Goal: Download file/media

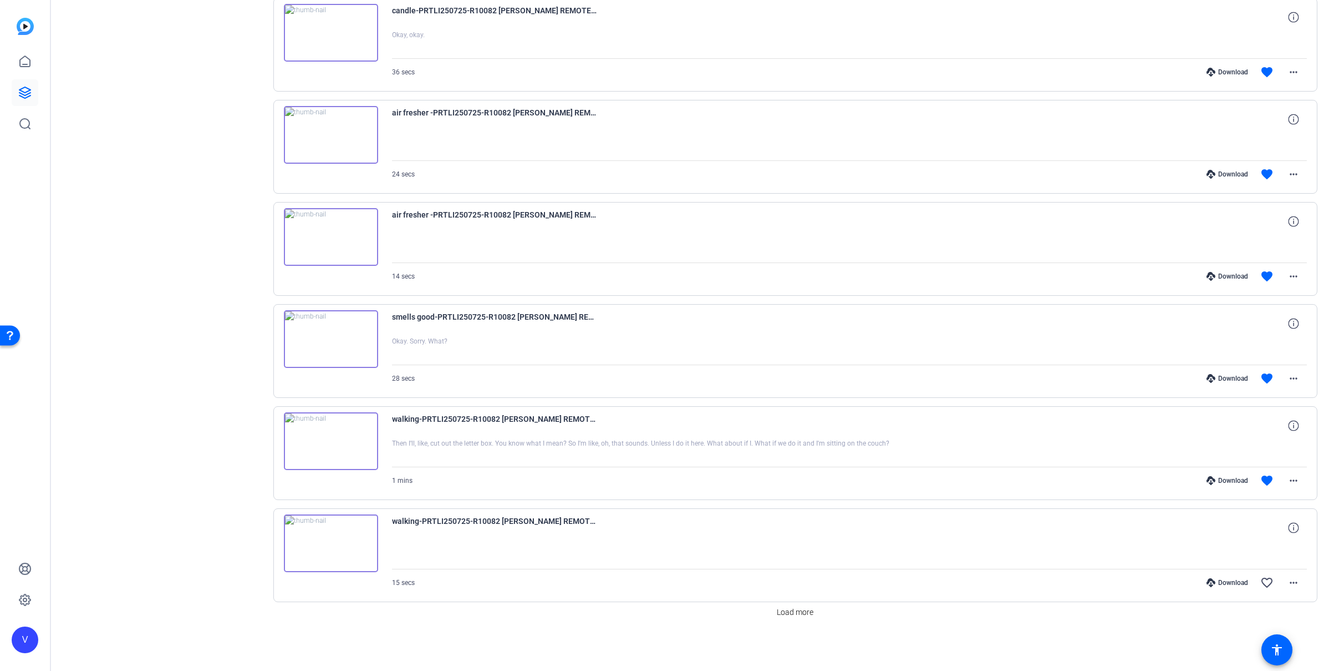
scroll to position [556, 0]
click at [794, 610] on span "Load more" at bounding box center [795, 612] width 37 height 12
click at [790, 608] on span "Load more" at bounding box center [795, 612] width 37 height 12
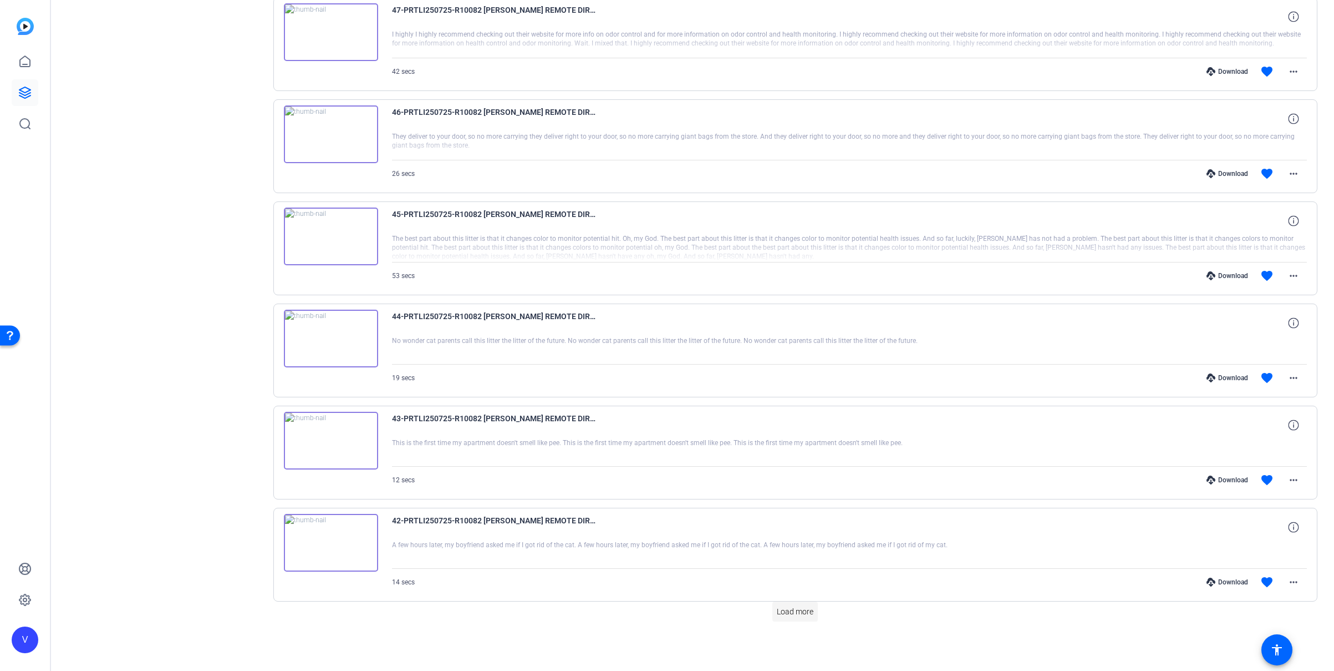
click at [794, 611] on span "Load more" at bounding box center [795, 612] width 37 height 12
click at [799, 606] on span "Load more" at bounding box center [795, 612] width 37 height 12
click at [789, 612] on span "Load more" at bounding box center [795, 612] width 37 height 12
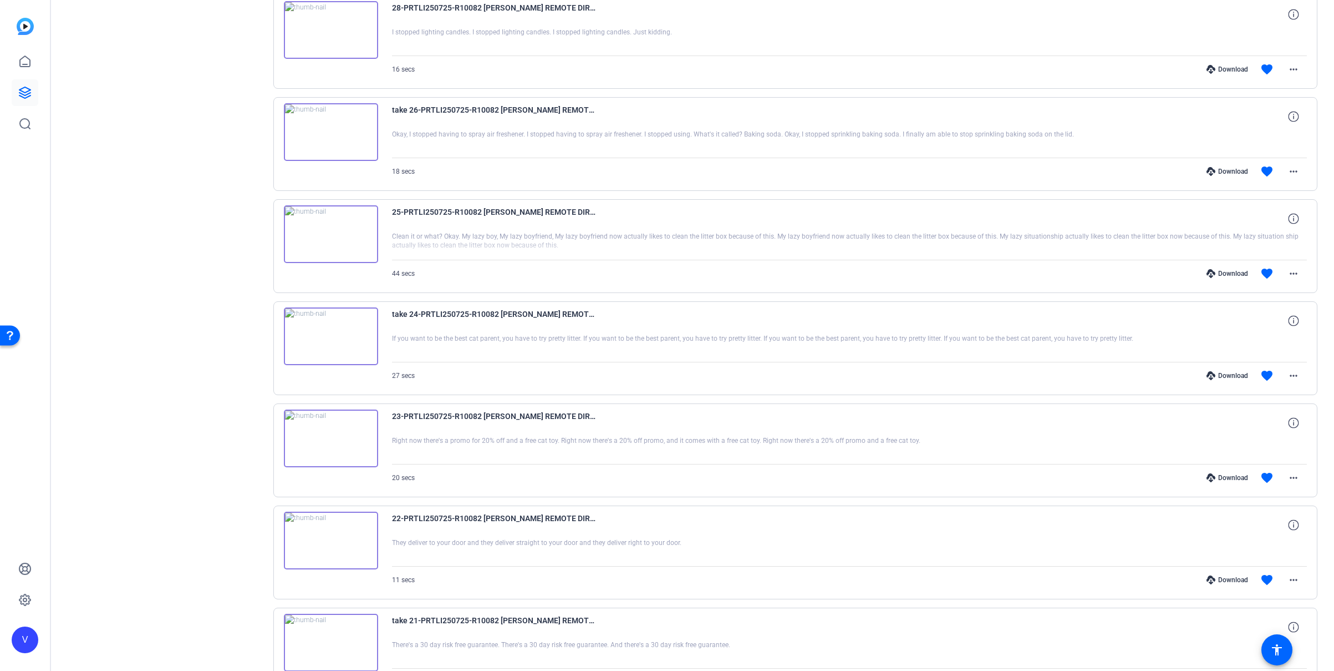
scroll to position [5659, 0]
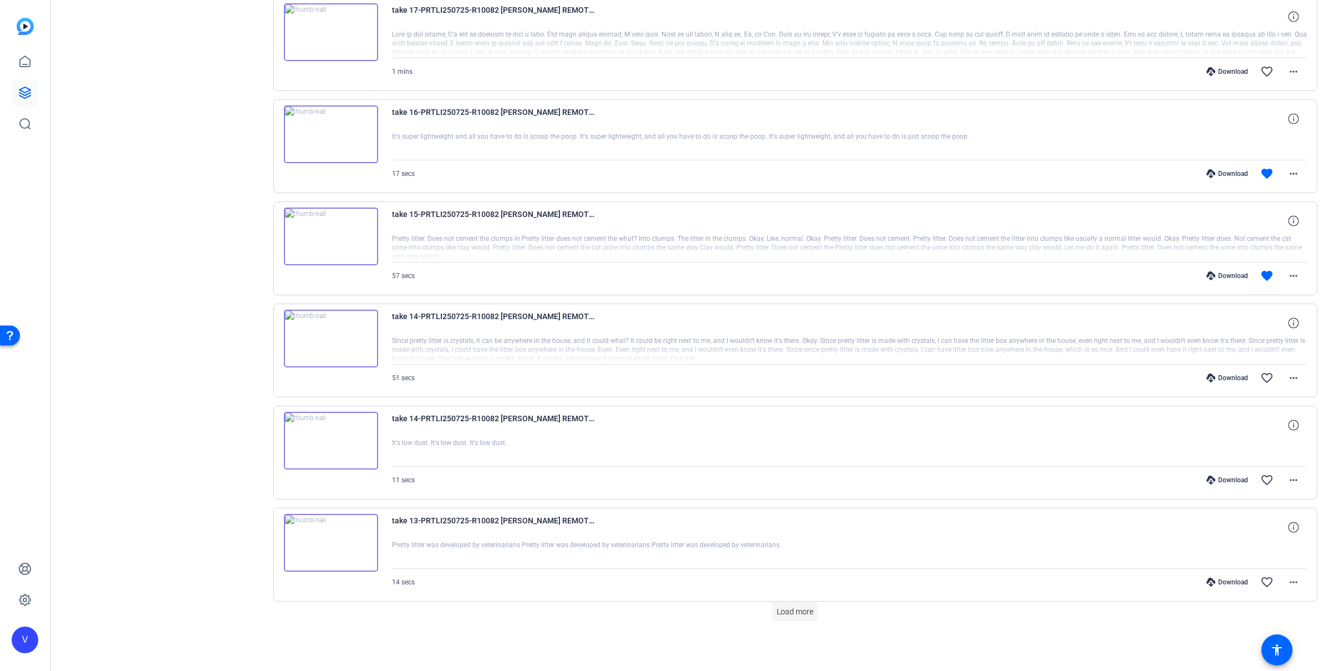
click at [801, 609] on span "Load more" at bounding box center [795, 612] width 37 height 12
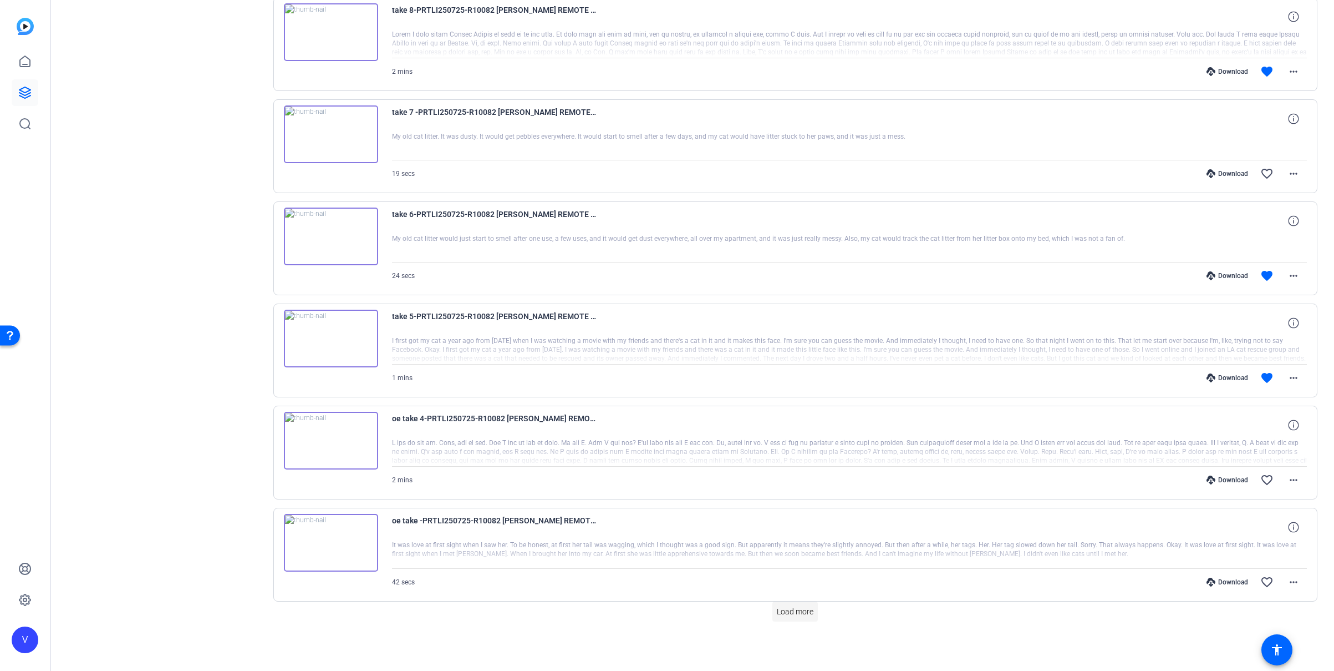
click at [805, 610] on span "Load more" at bounding box center [795, 612] width 37 height 12
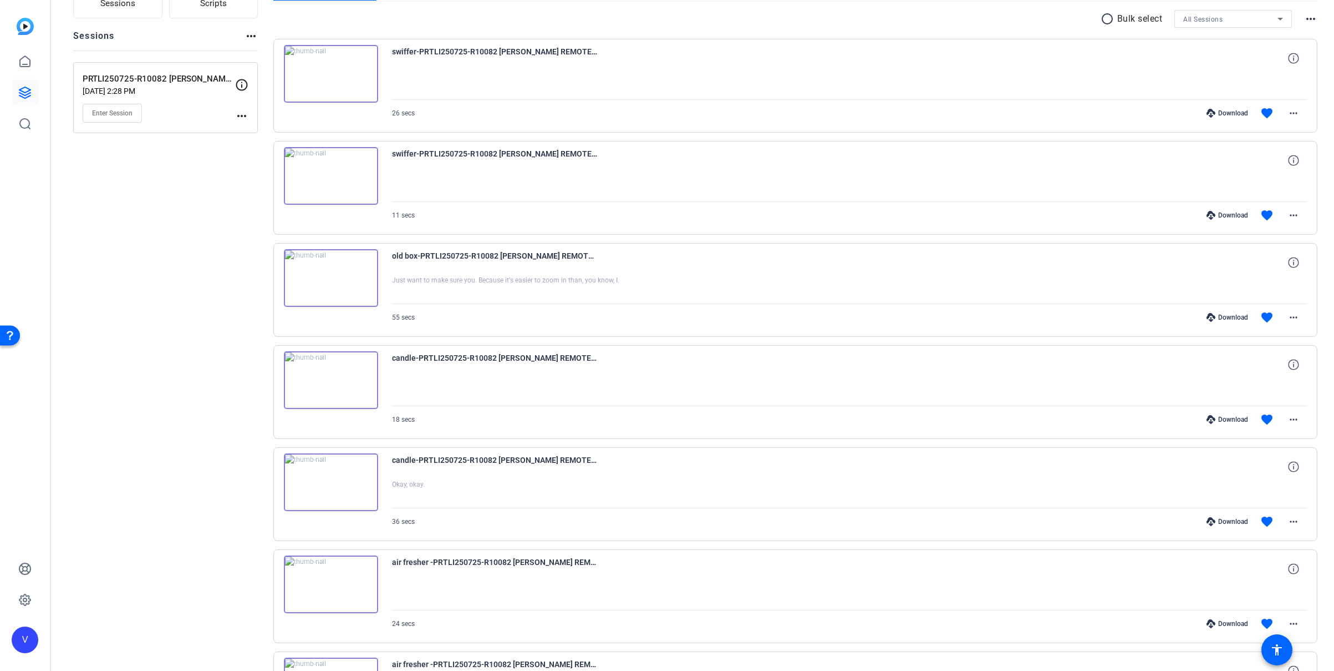
scroll to position [0, 0]
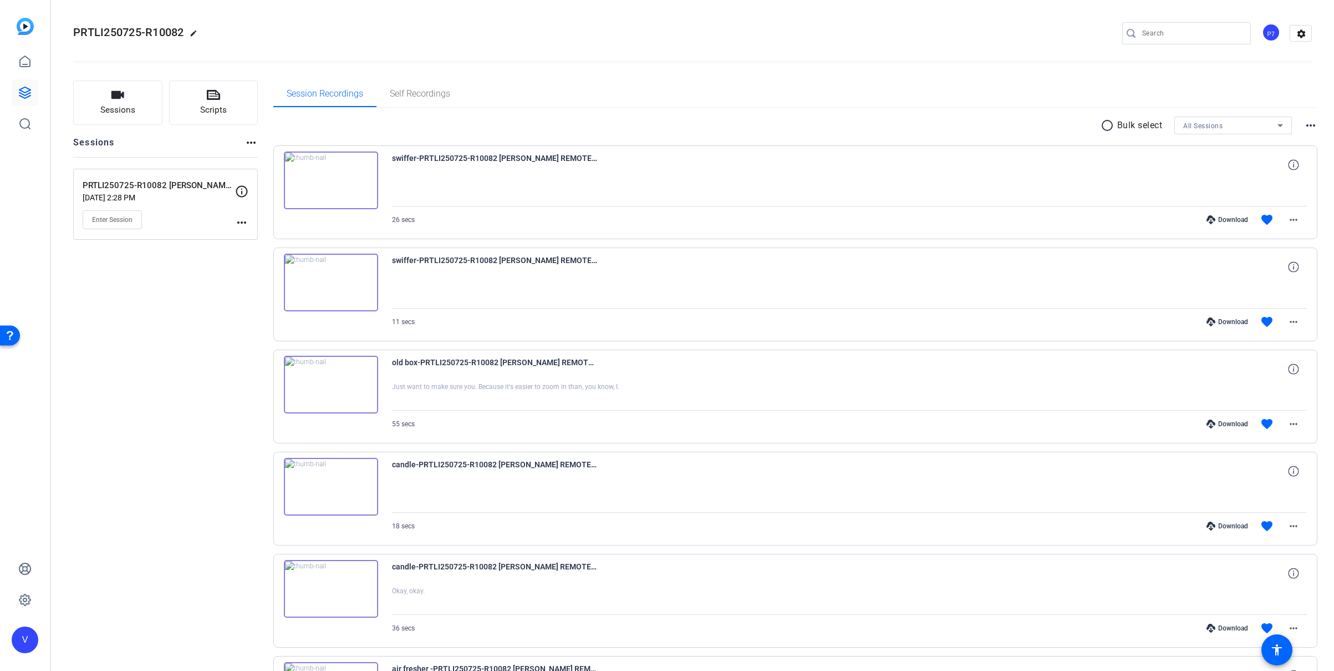
click at [1103, 127] on mat-icon "radio_button_unchecked" at bounding box center [1109, 125] width 17 height 13
drag, startPoint x: 288, startPoint y: 158, endPoint x: 288, endPoint y: 202, distance: 44.4
click at [288, 158] on icon at bounding box center [289, 158] width 11 height 11
click at [289, 164] on icon at bounding box center [289, 158] width 11 height 11
click at [290, 367] on icon at bounding box center [289, 362] width 11 height 13
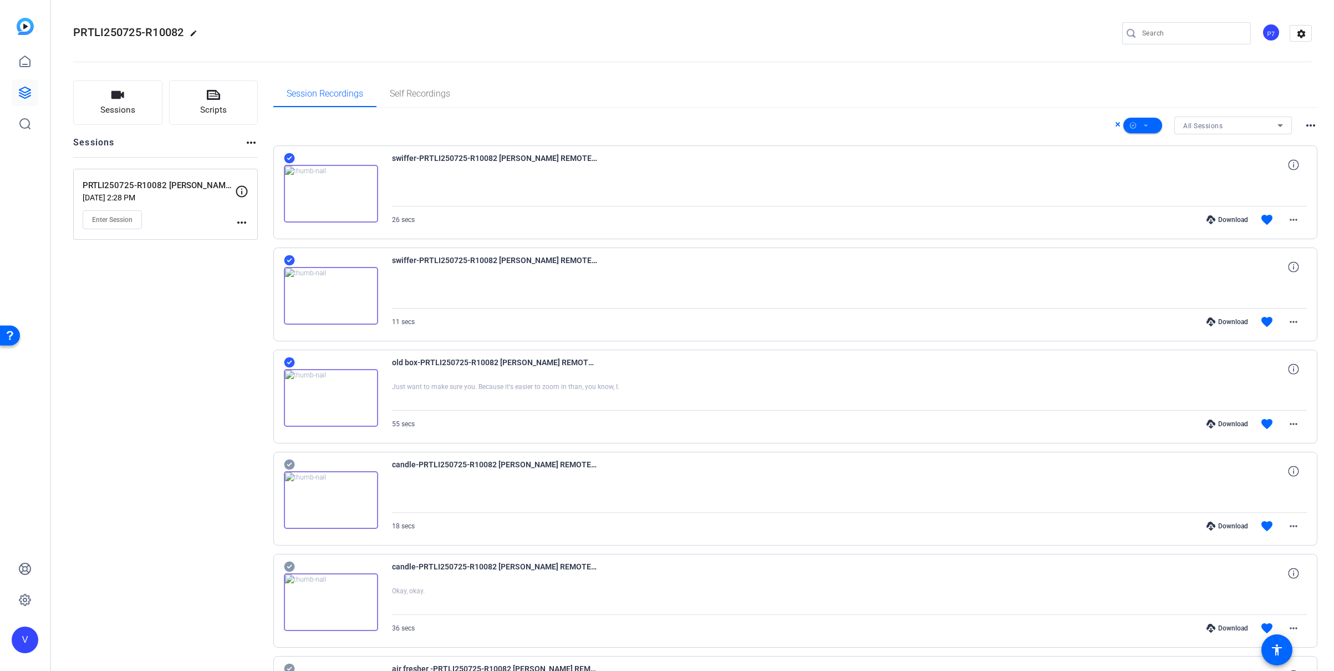
click at [288, 164] on icon at bounding box center [289, 158] width 11 height 11
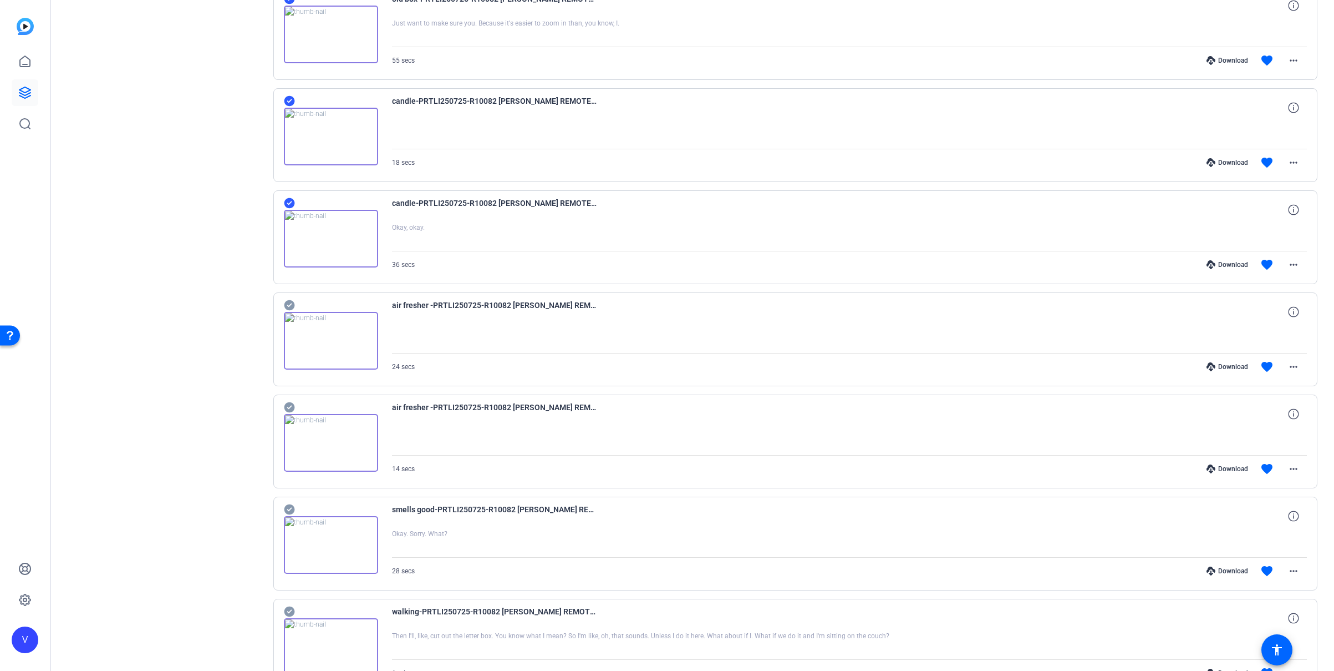
scroll to position [365, 0]
click at [288, 405] on icon at bounding box center [289, 404] width 11 height 13
click at [290, 609] on icon at bounding box center [289, 608] width 11 height 13
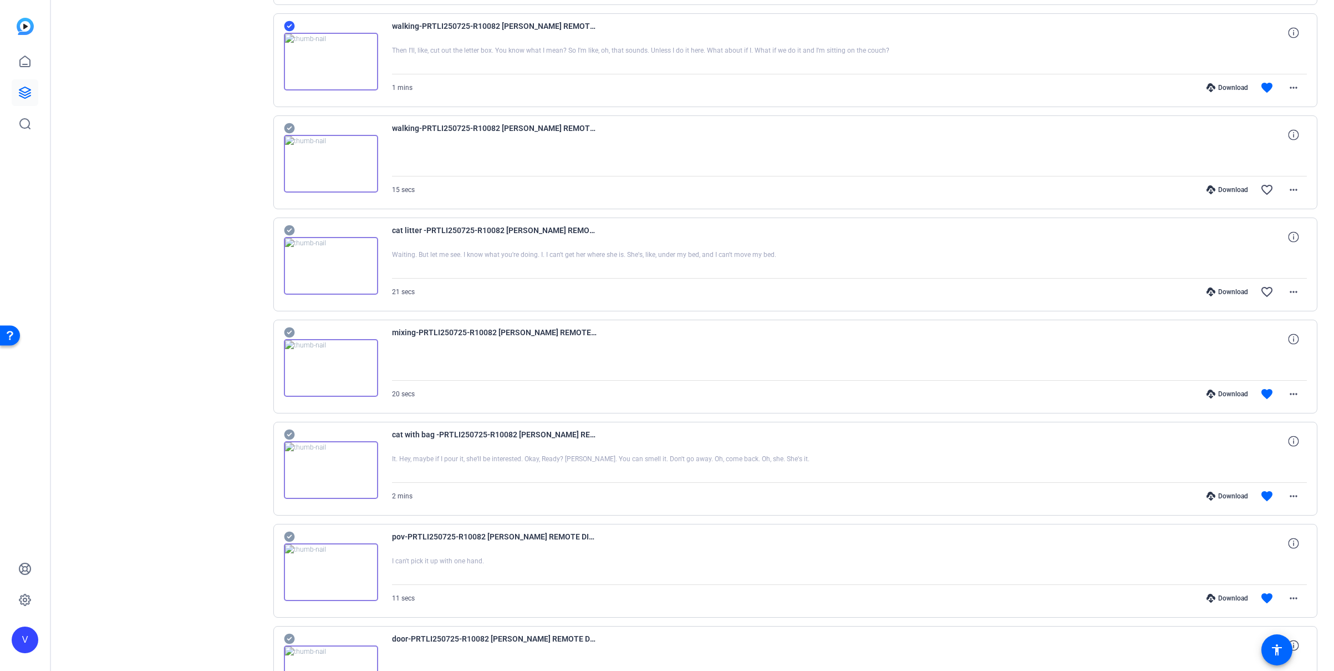
scroll to position [1015, 0]
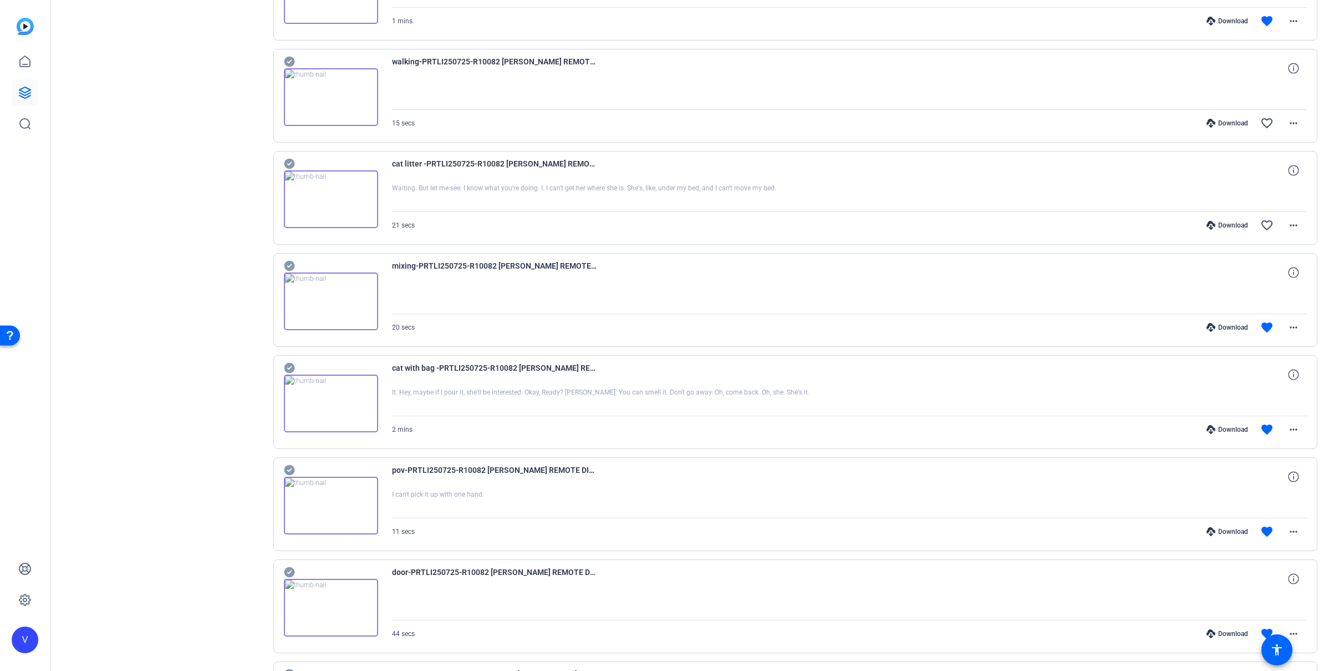
click at [290, 266] on icon at bounding box center [289, 265] width 11 height 13
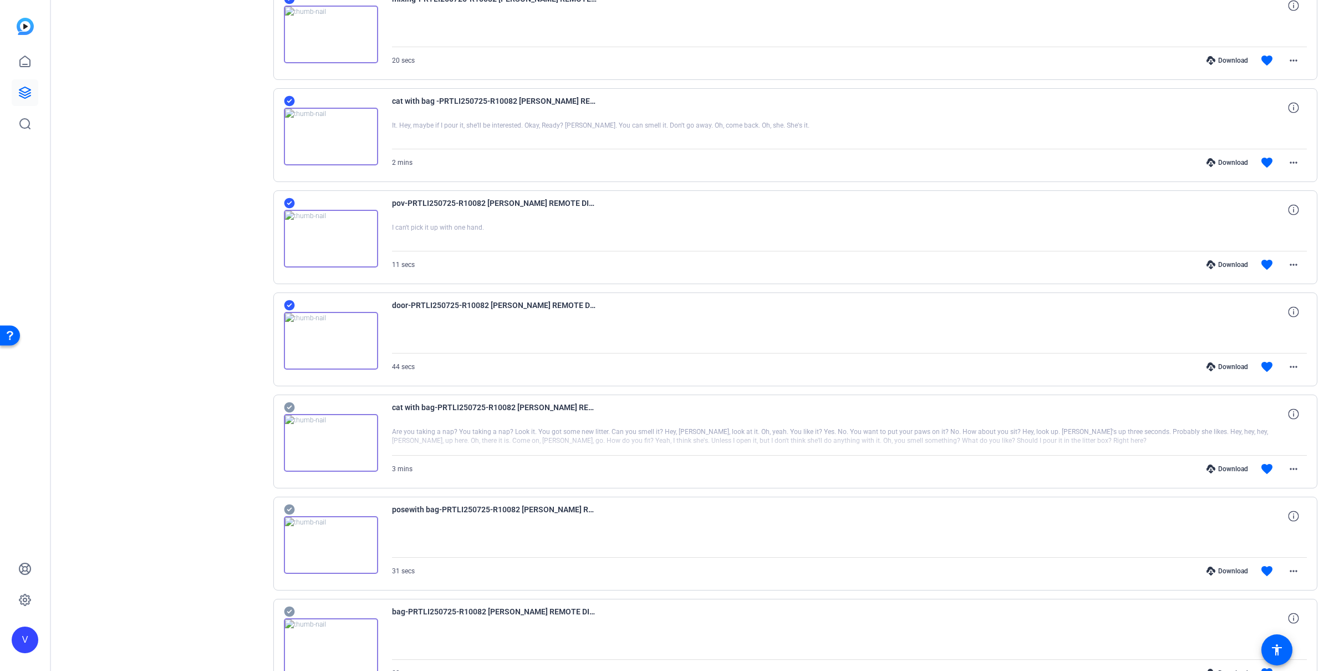
scroll to position [1284, 0]
click at [291, 505] on icon at bounding box center [289, 506] width 11 height 13
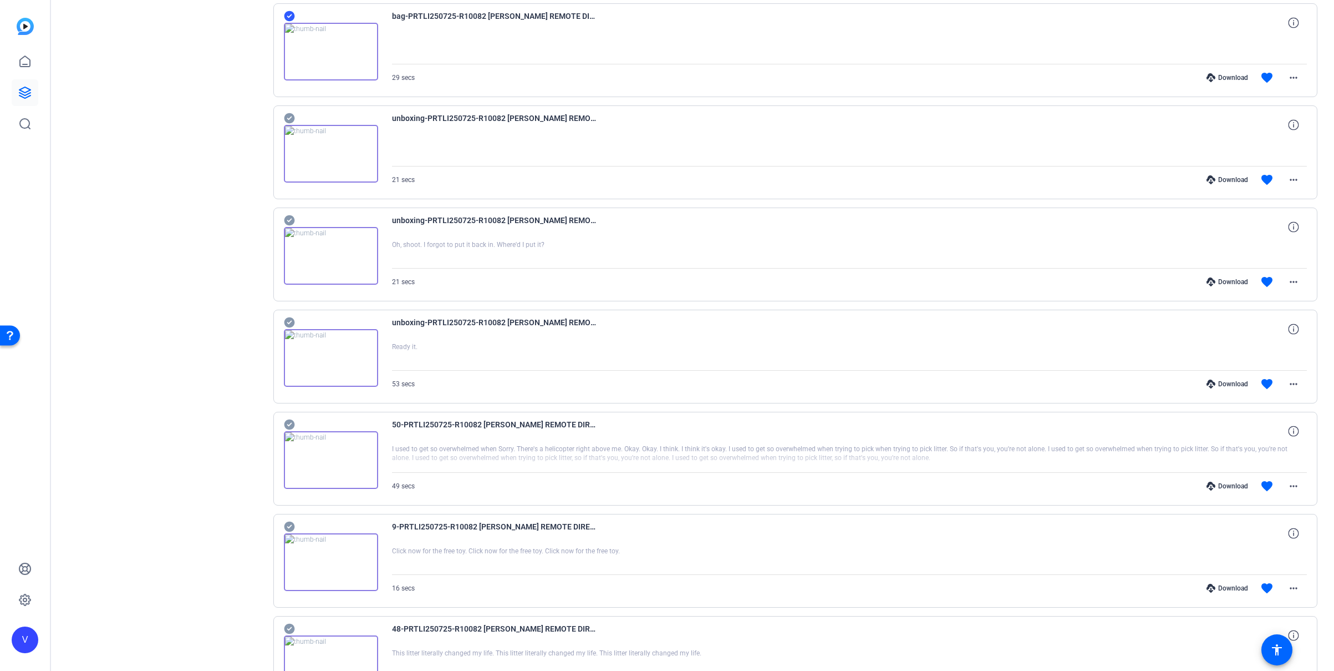
scroll to position [1879, 0]
drag, startPoint x: 290, startPoint y: 422, endPoint x: 291, endPoint y: 435, distance: 13.3
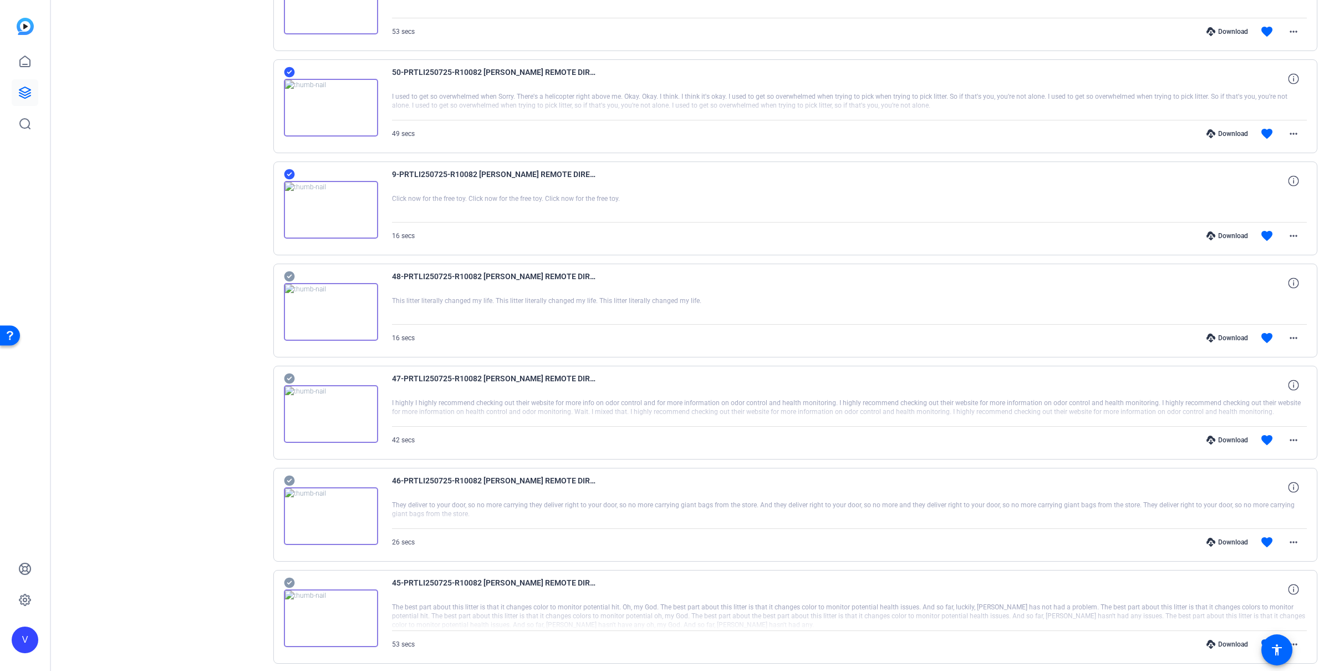
scroll to position [2259, 0]
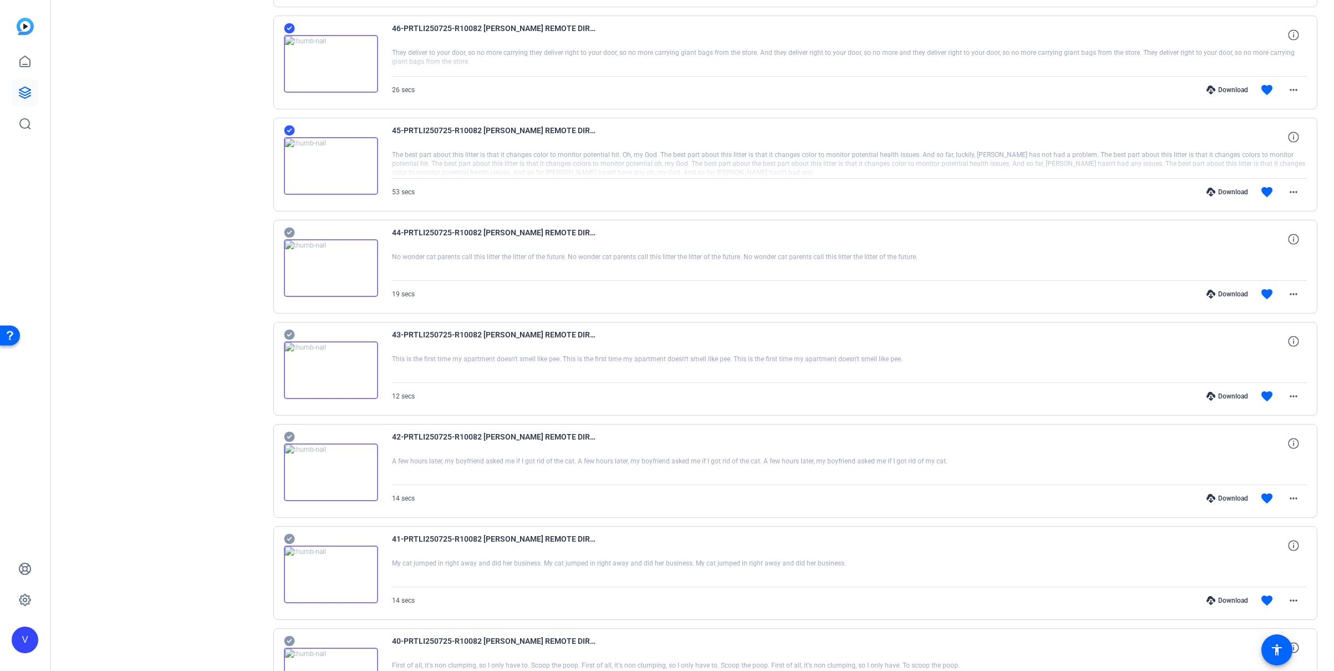
scroll to position [2700, 0]
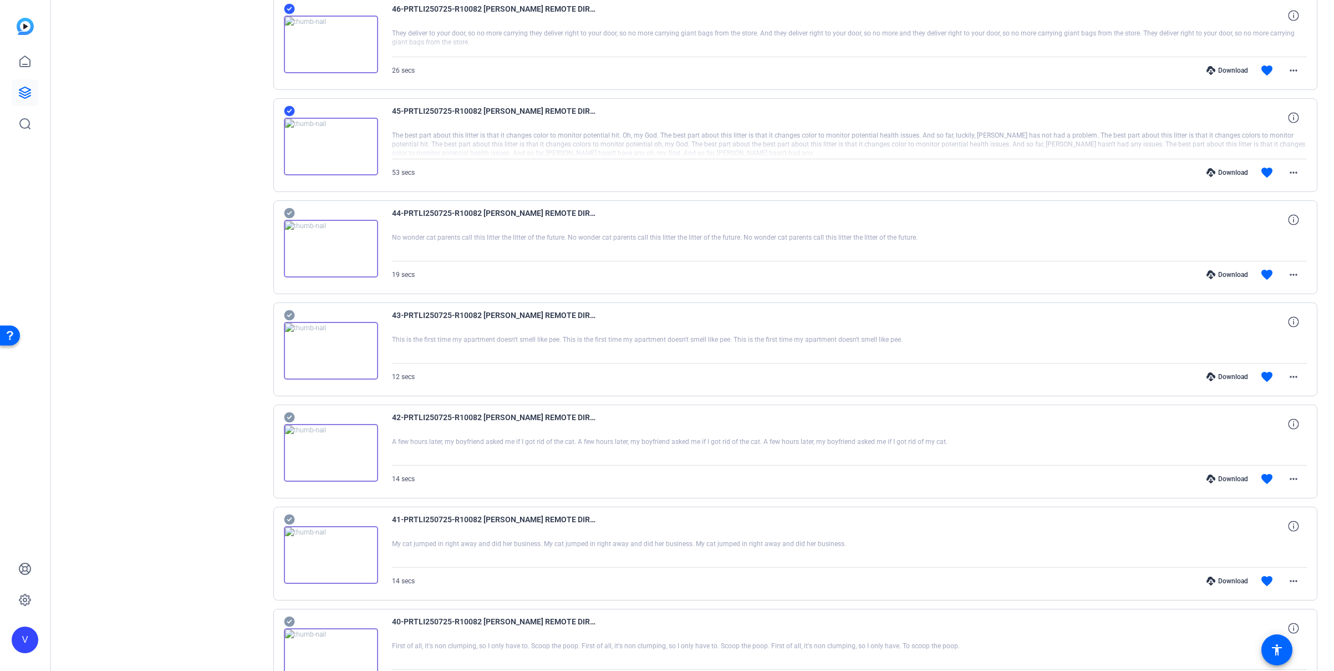
click at [287, 212] on icon at bounding box center [289, 212] width 11 height 13
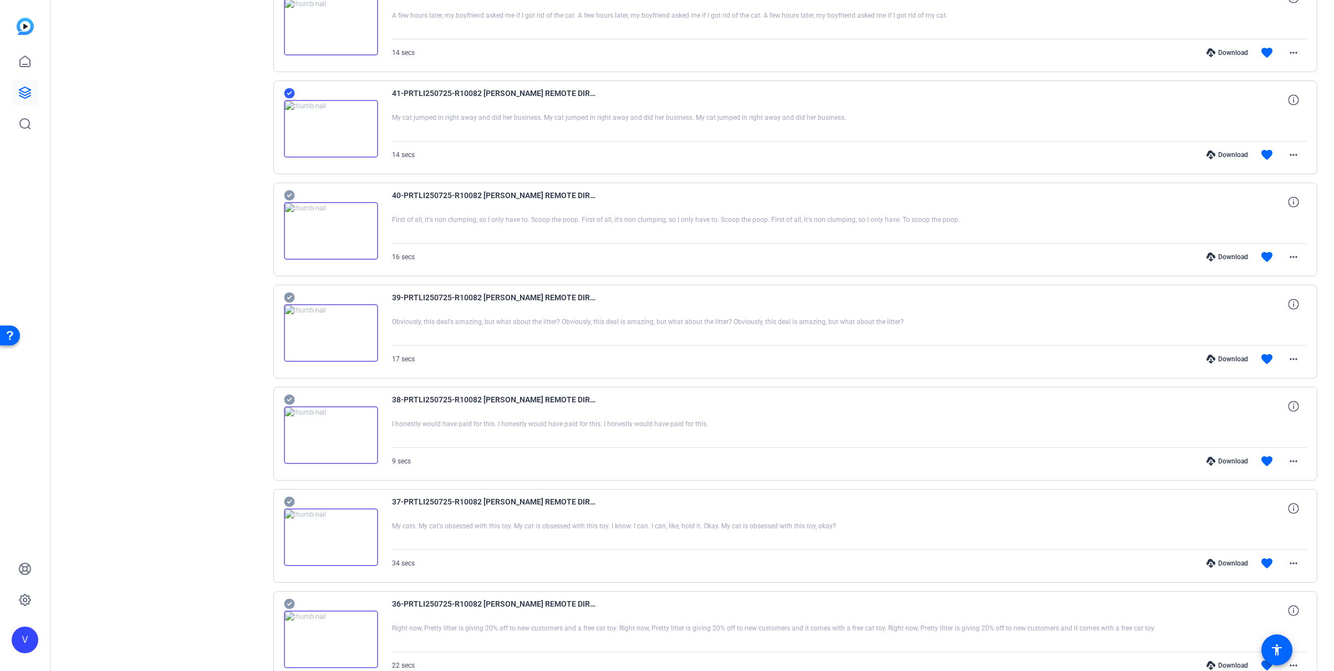
scroll to position [3132, 0]
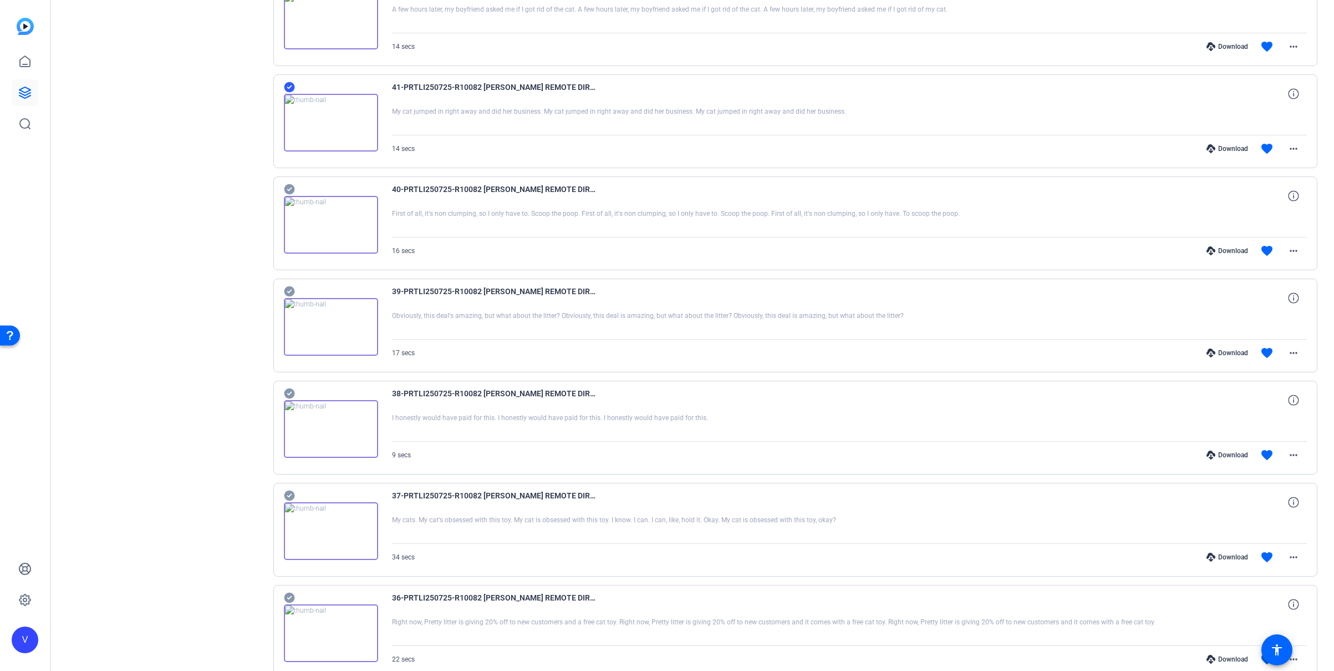
click at [290, 188] on icon at bounding box center [289, 188] width 11 height 13
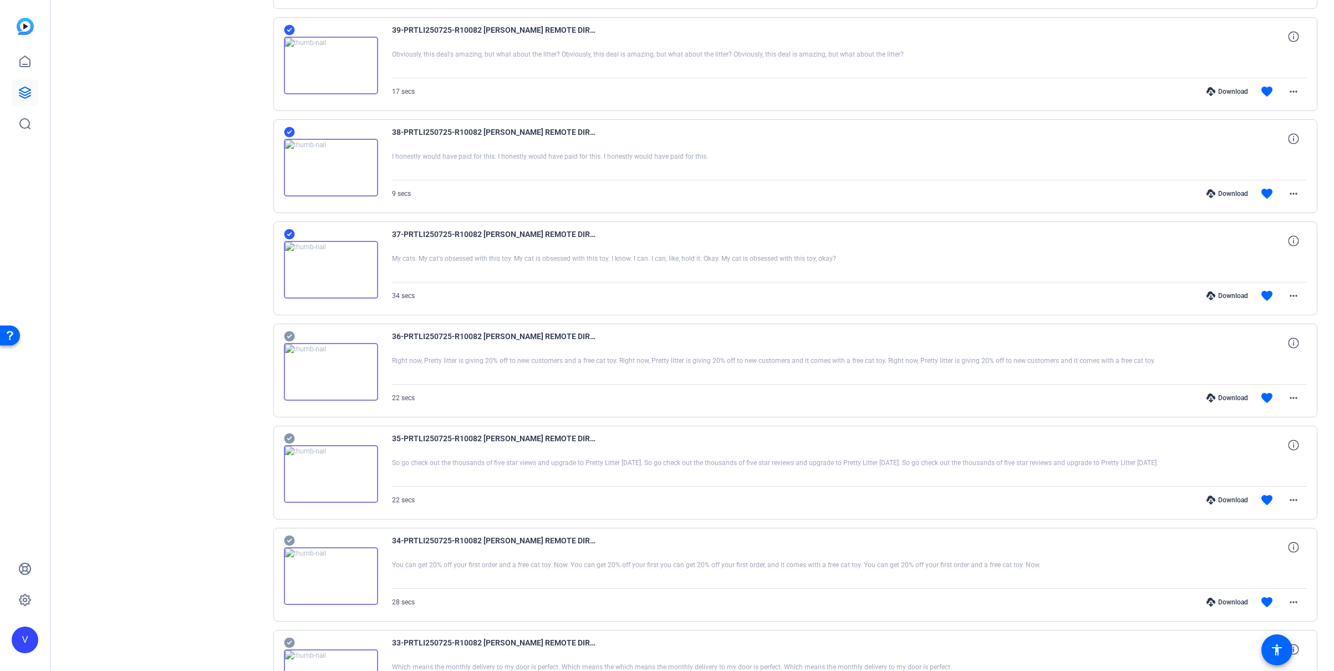
scroll to position [3525, 0]
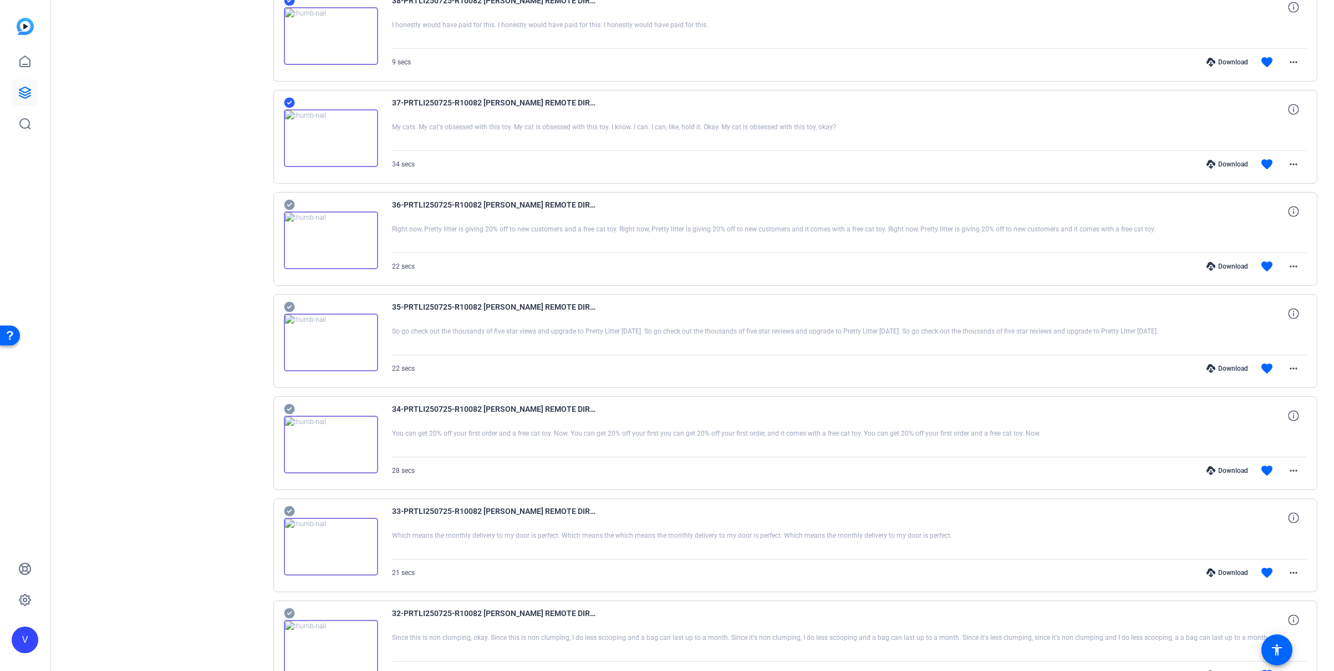
click at [289, 409] on icon at bounding box center [289, 408] width 11 height 13
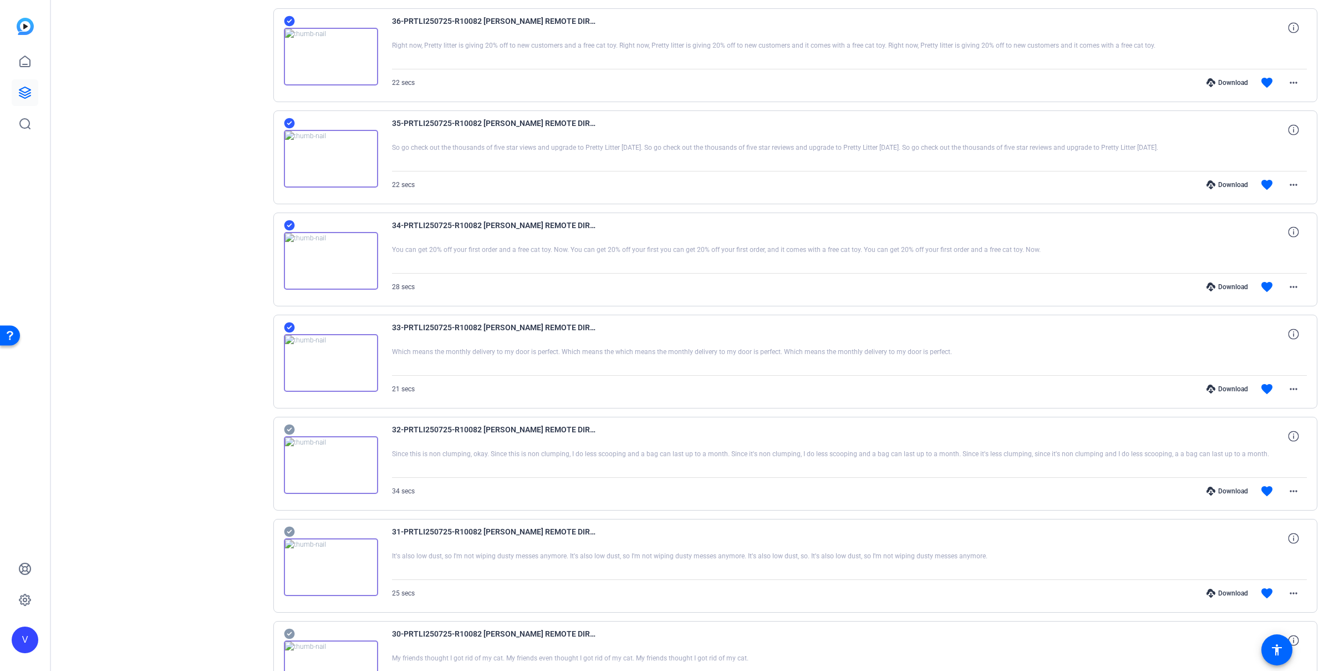
scroll to position [3845, 0]
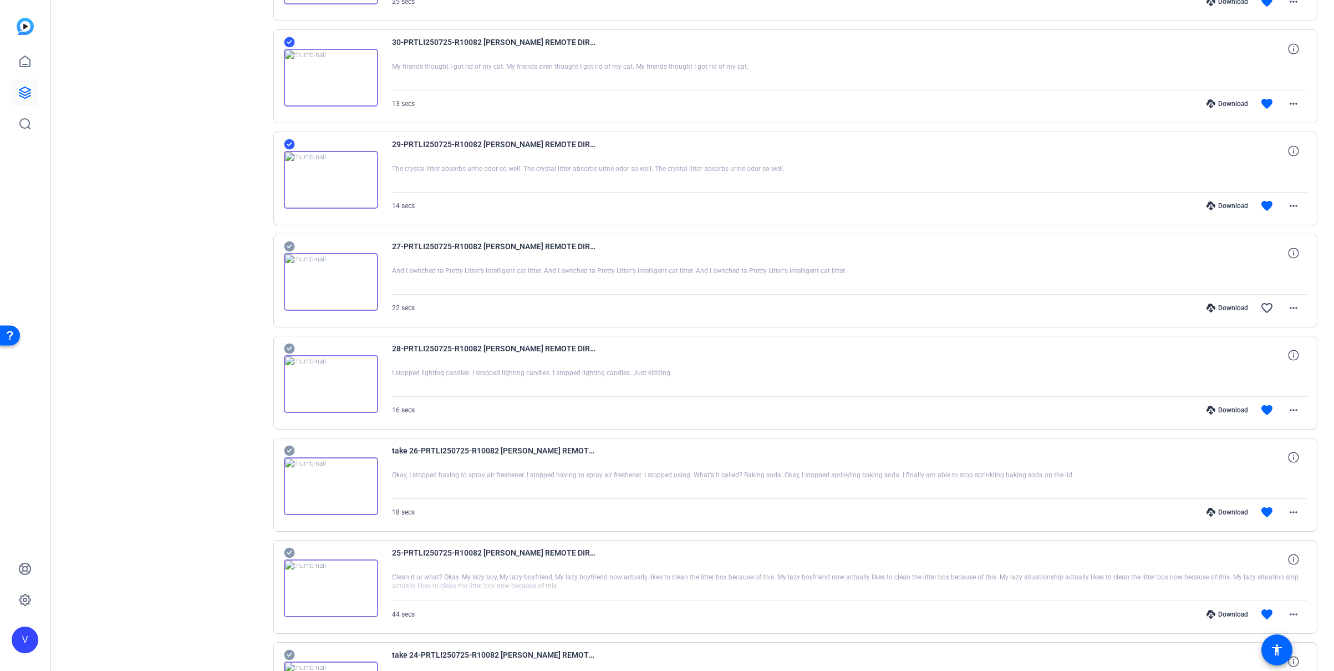
scroll to position [4325, 0]
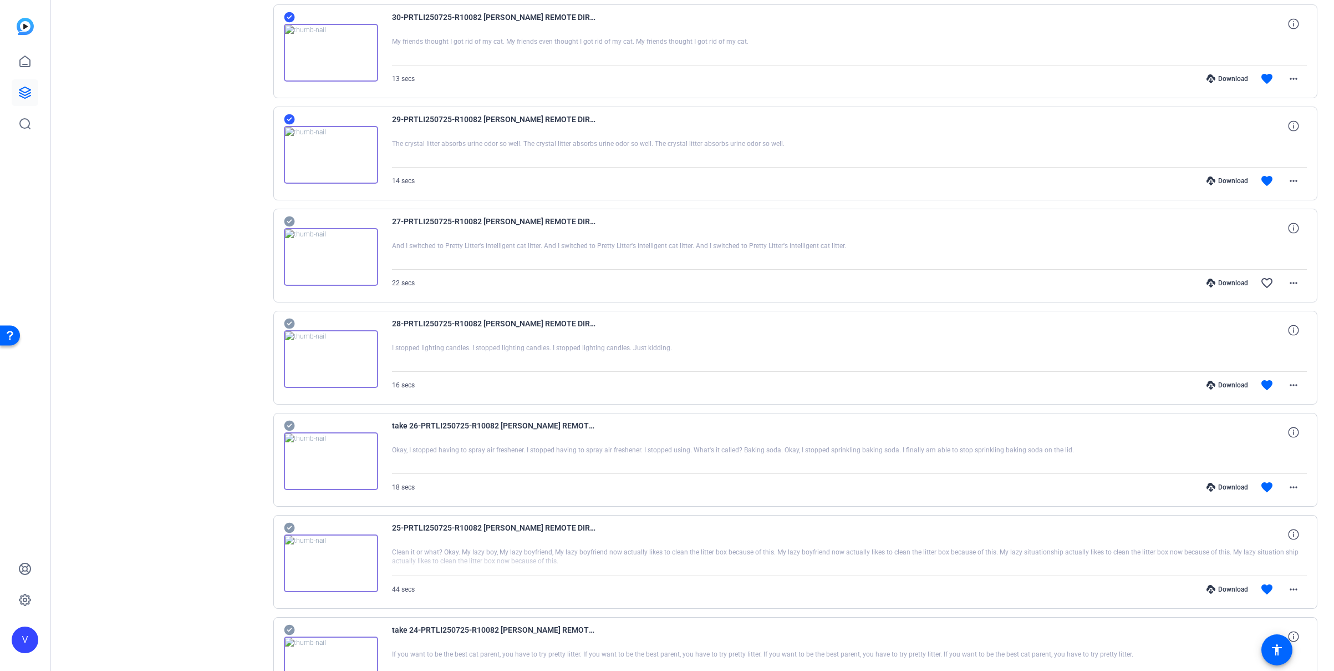
click at [288, 420] on icon at bounding box center [289, 425] width 11 height 13
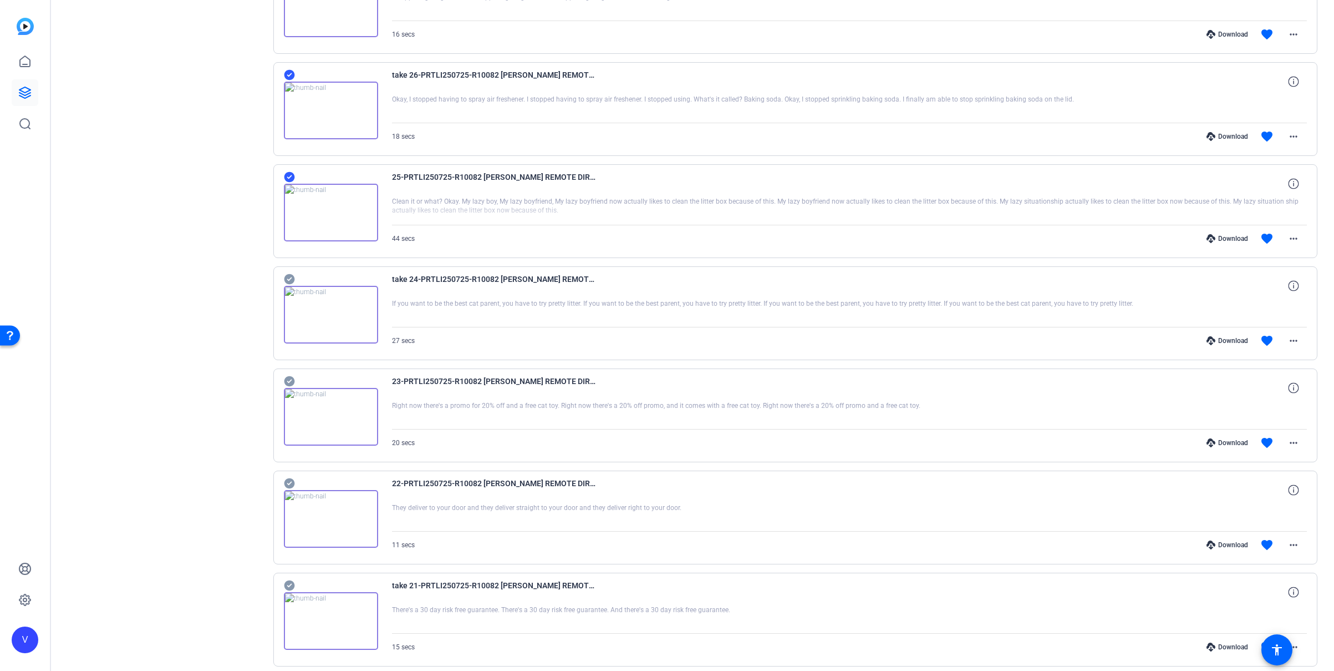
scroll to position [4689, 0]
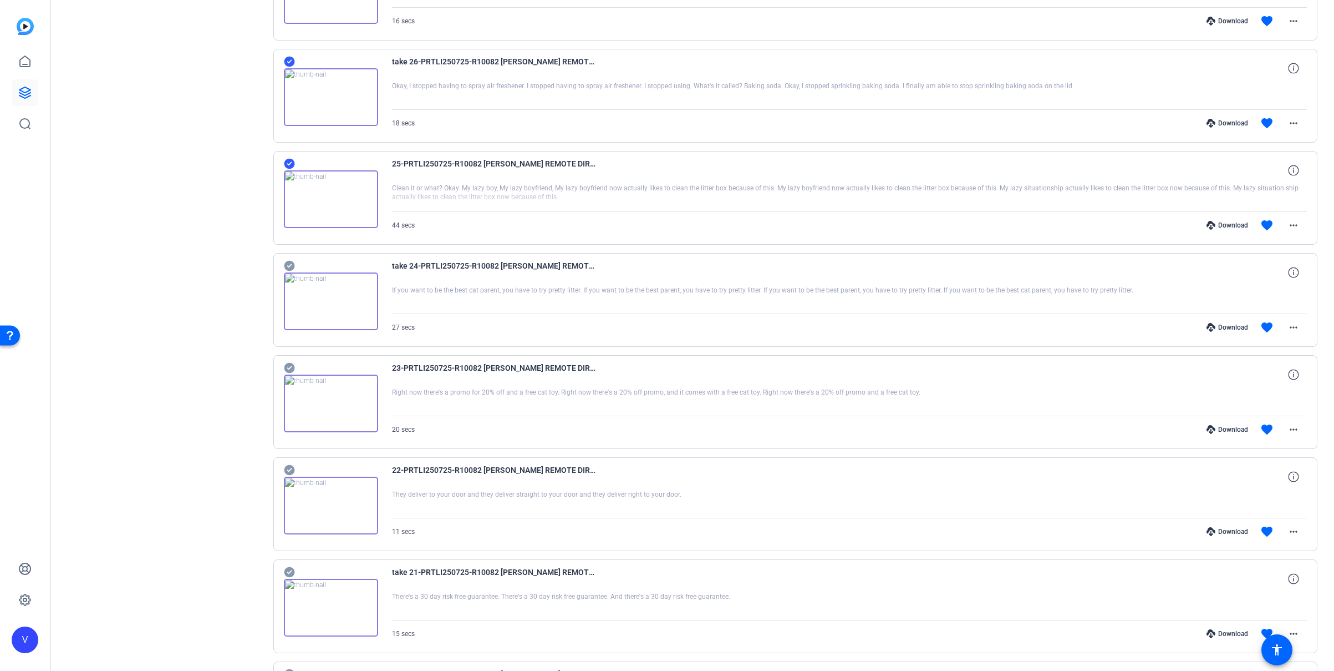
click at [290, 571] on icon at bounding box center [289, 571] width 11 height 13
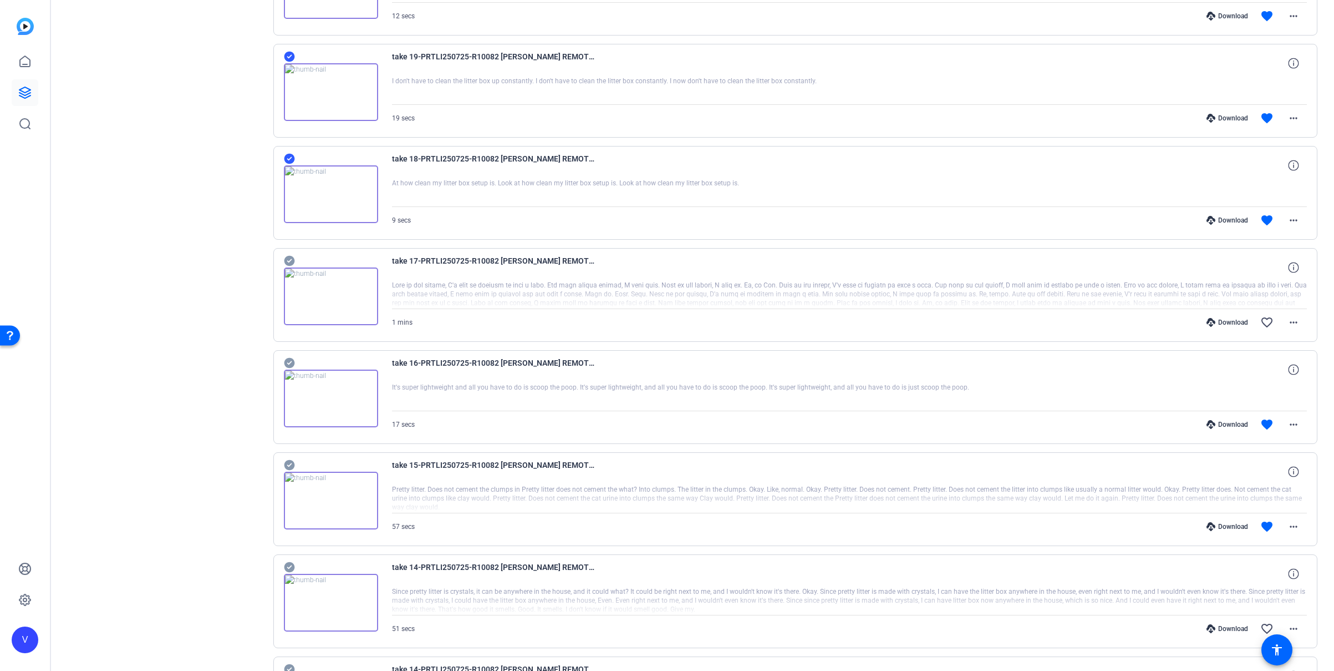
scroll to position [5462, 0]
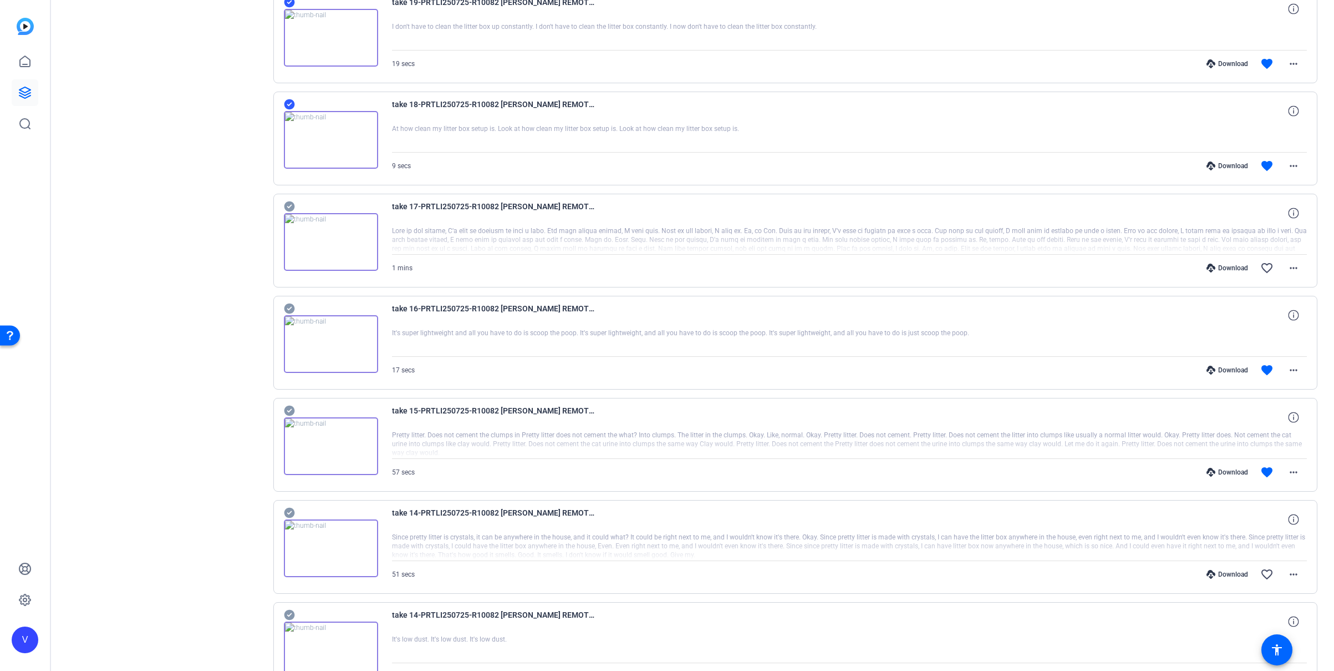
click at [289, 308] on icon at bounding box center [289, 308] width 11 height 13
click at [289, 411] on icon at bounding box center [289, 410] width 11 height 13
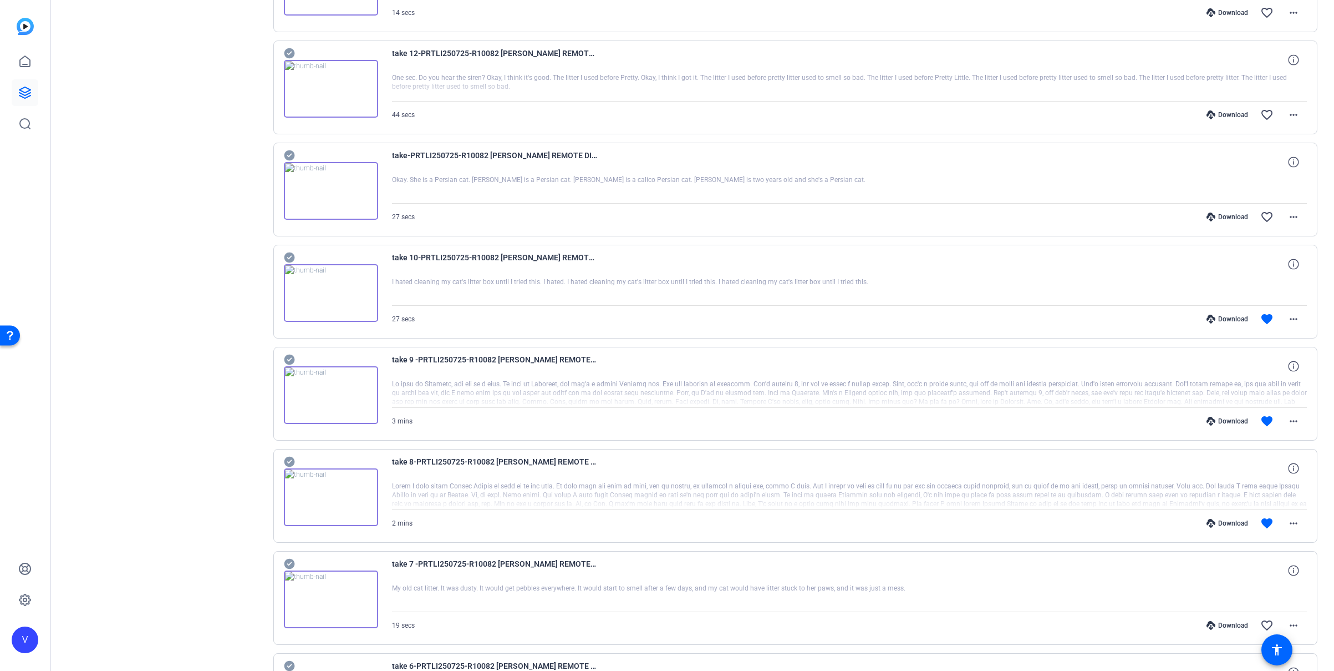
scroll to position [6265, 0]
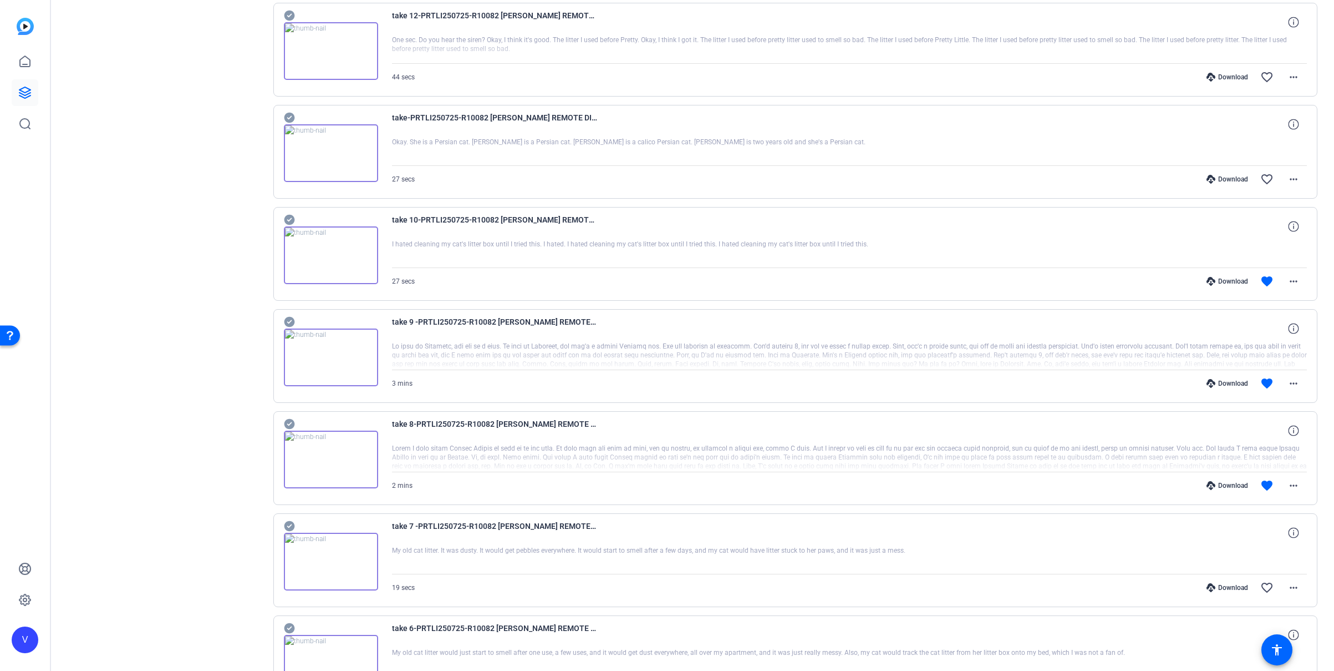
click at [291, 218] on icon at bounding box center [289, 219] width 11 height 13
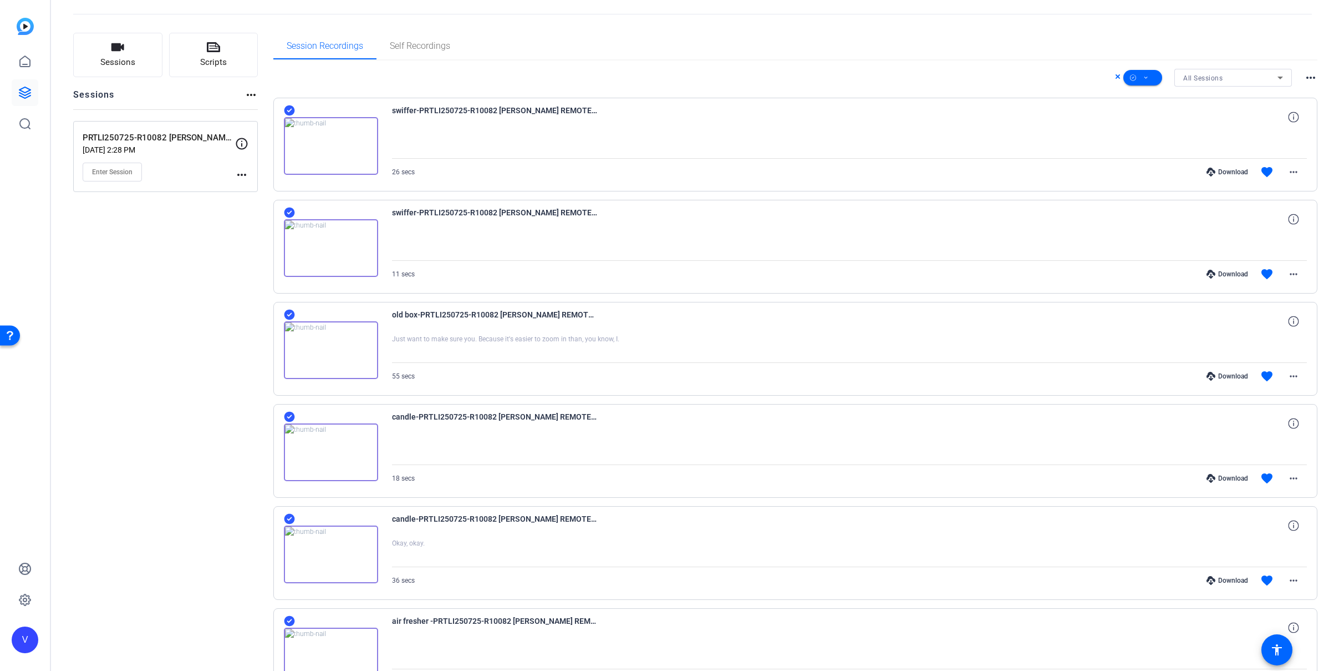
scroll to position [0, 0]
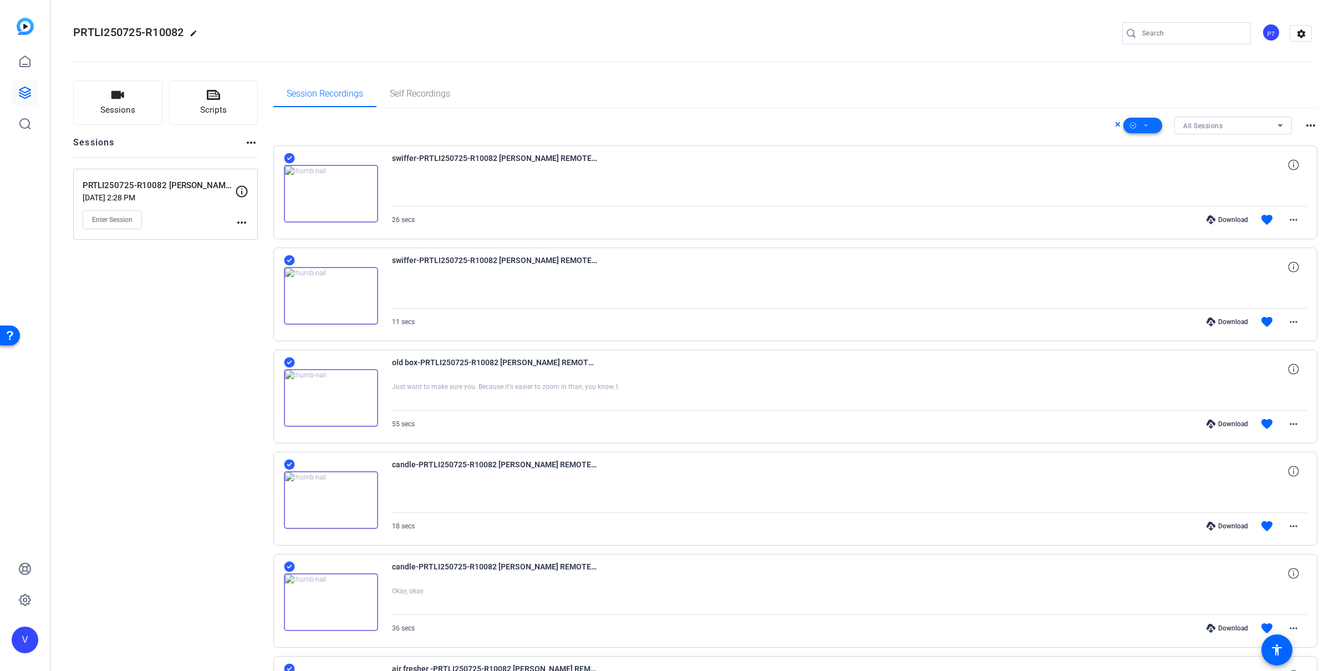
click at [1144, 127] on span at bounding box center [1143, 125] width 39 height 27
click at [1147, 169] on span "Download Original" at bounding box center [1155, 170] width 59 height 13
click at [1145, 125] on span at bounding box center [1143, 125] width 39 height 27
click at [1151, 157] on span "Unselect All" at bounding box center [1155, 156] width 59 height 13
click at [1027, 74] on div at bounding box center [667, 335] width 1334 height 671
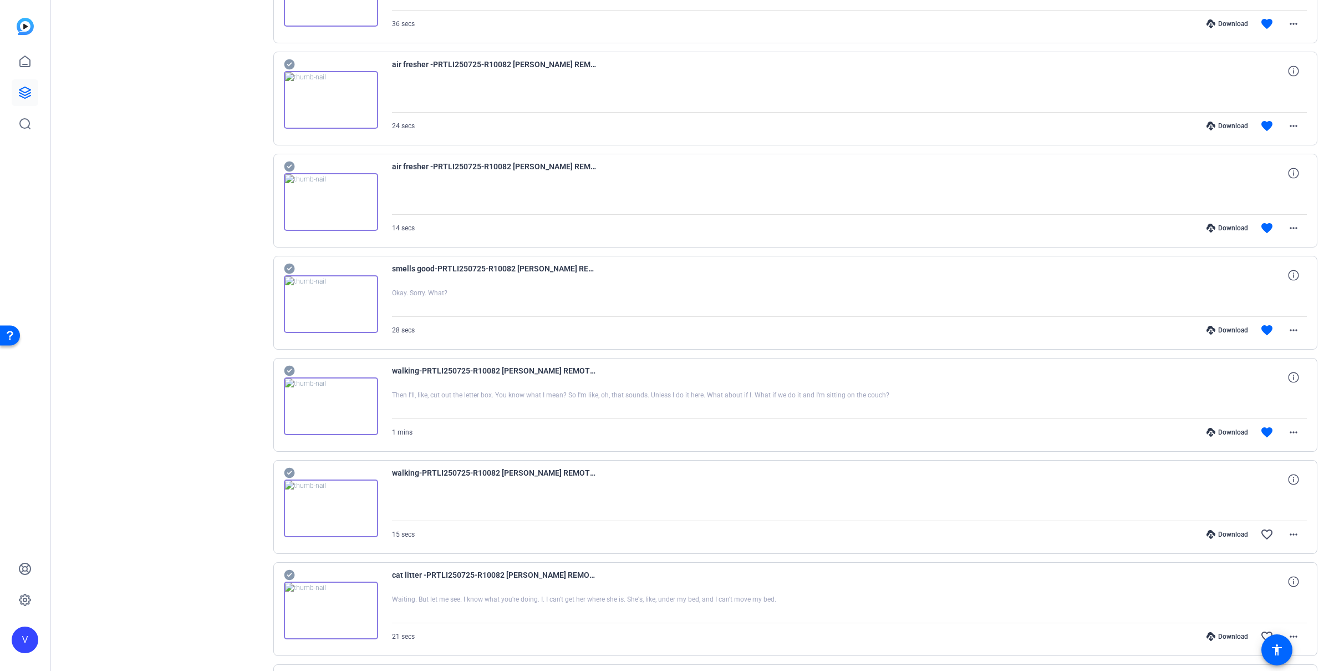
scroll to position [808, 0]
click at [287, 268] on icon at bounding box center [289, 268] width 11 height 13
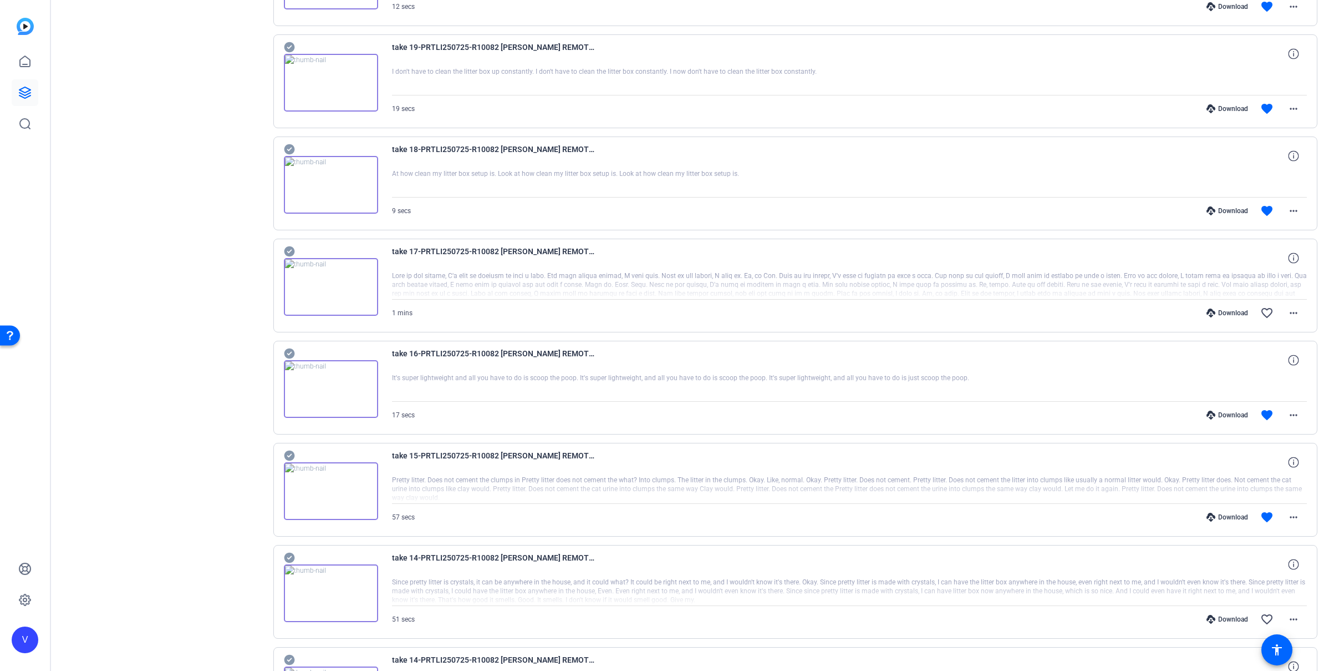
scroll to position [5432, 0]
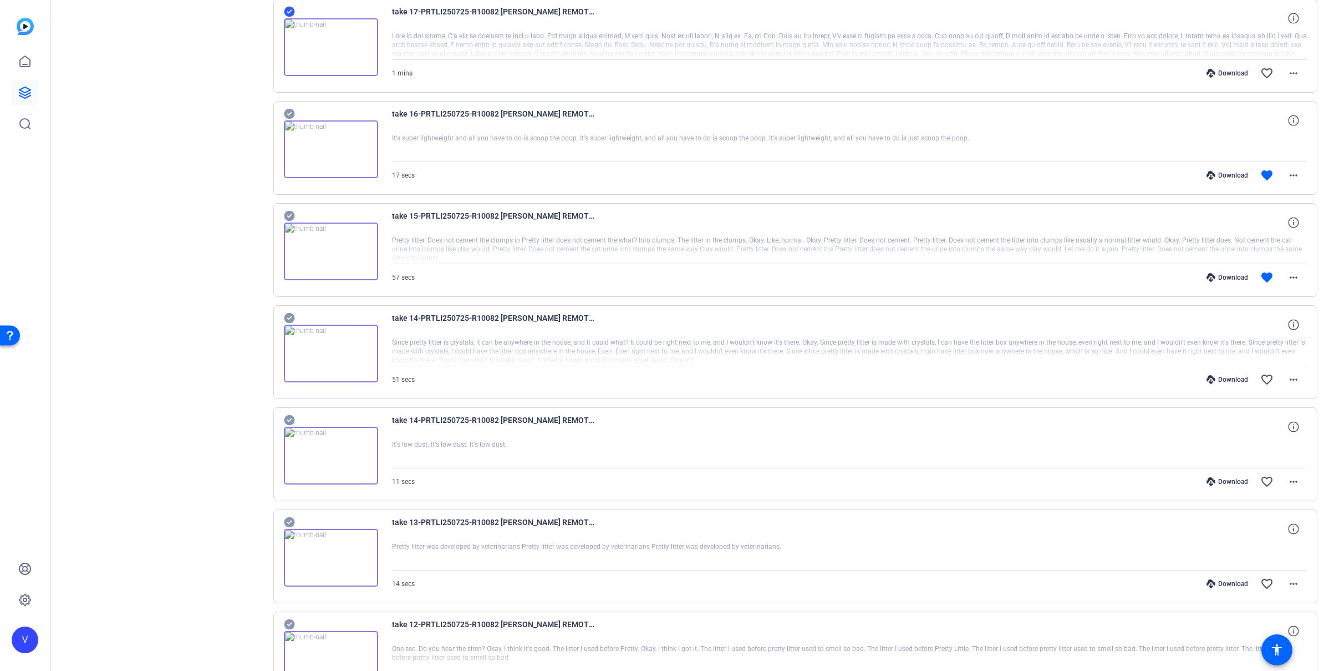
scroll to position [5731, 0]
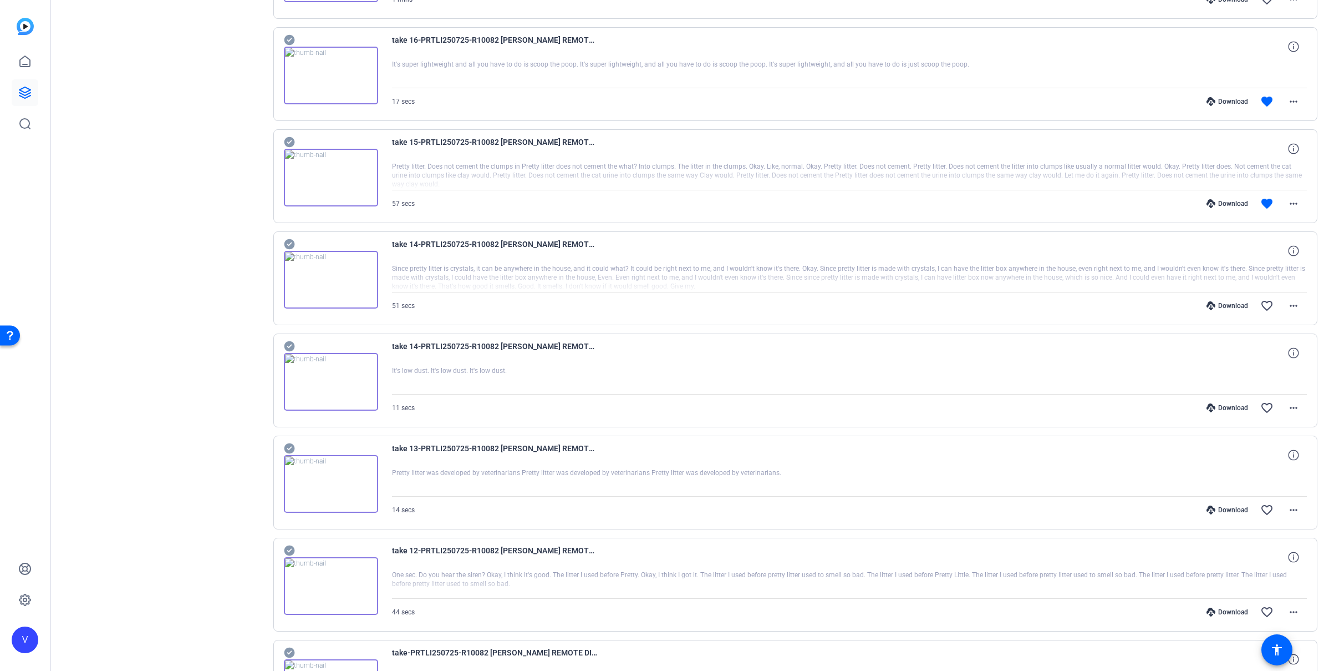
click at [290, 448] on icon at bounding box center [289, 447] width 11 height 13
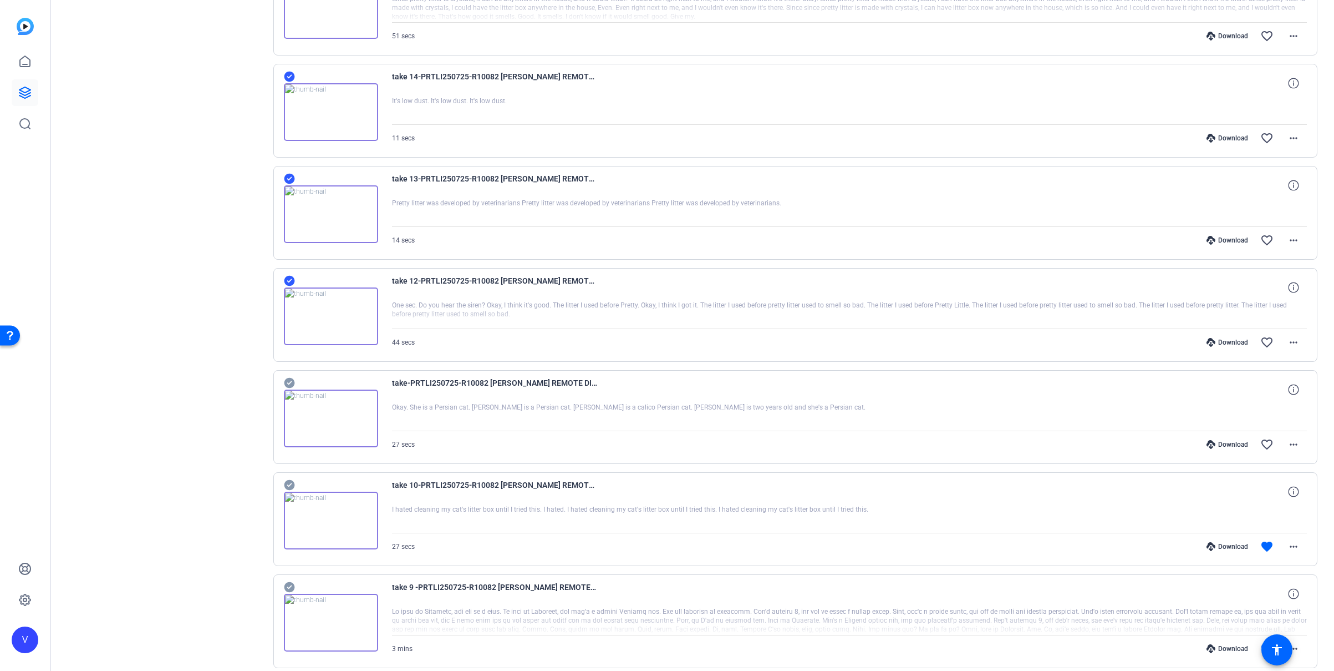
scroll to position [6081, 0]
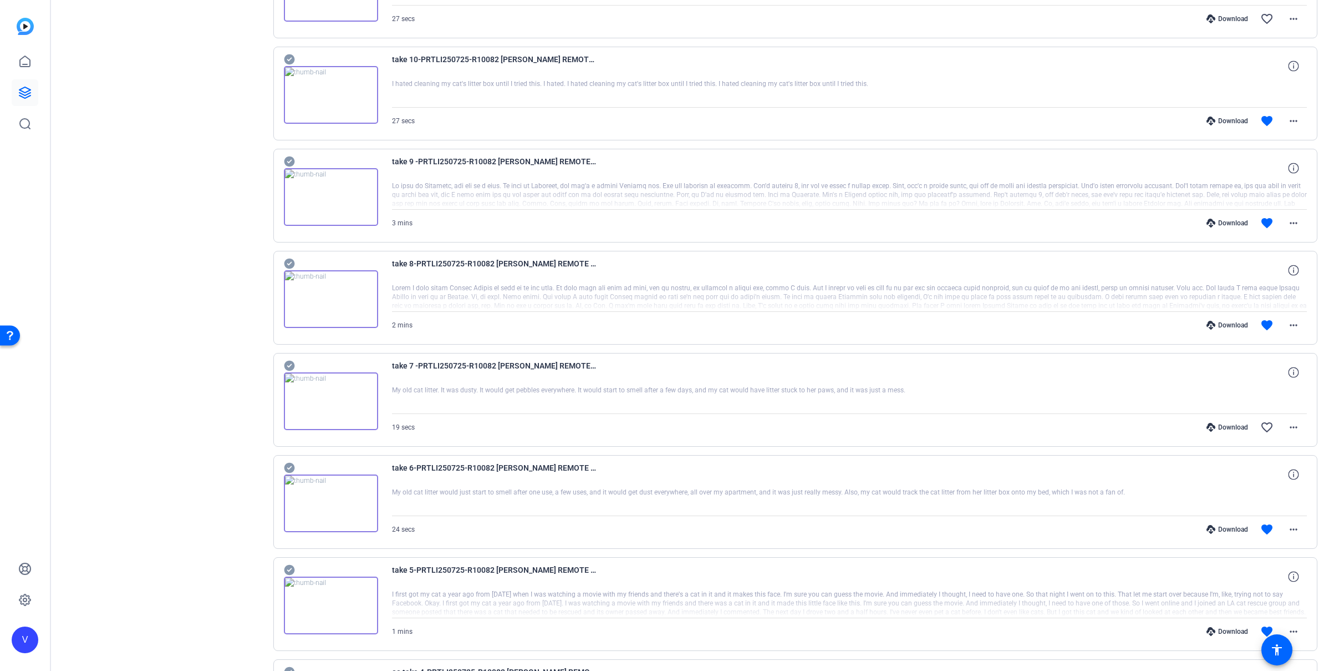
scroll to position [6477, 0]
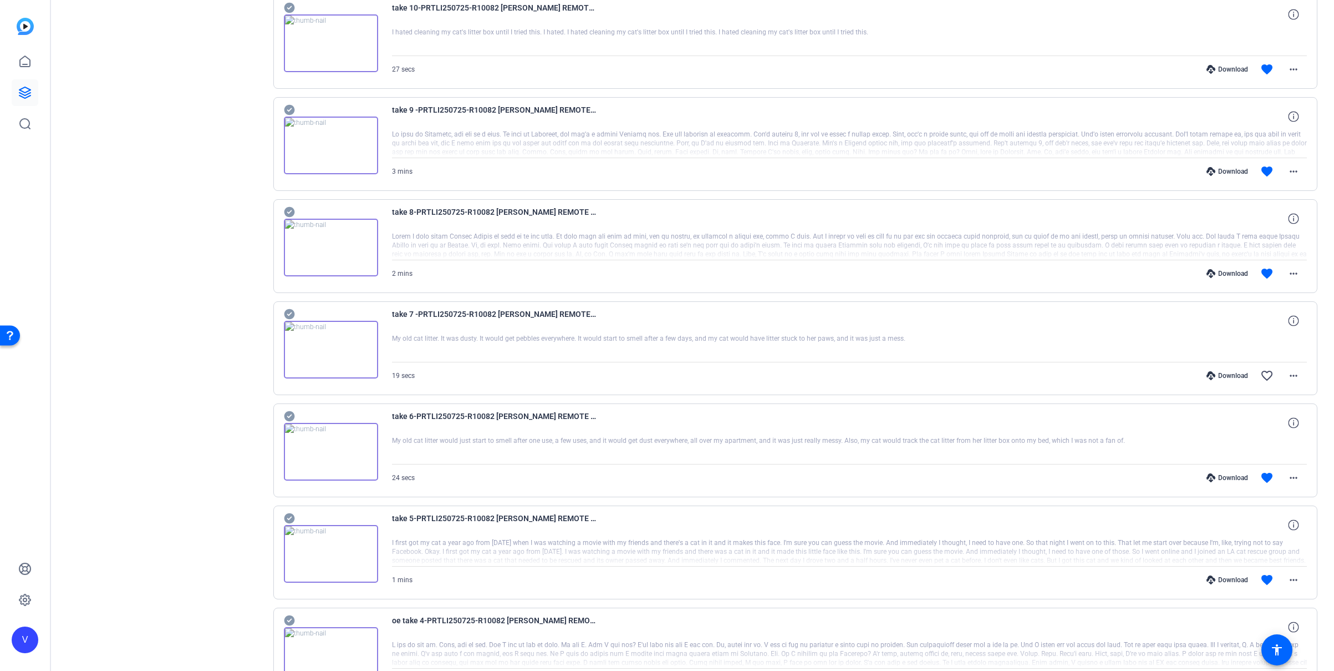
click at [288, 315] on icon at bounding box center [289, 313] width 11 height 13
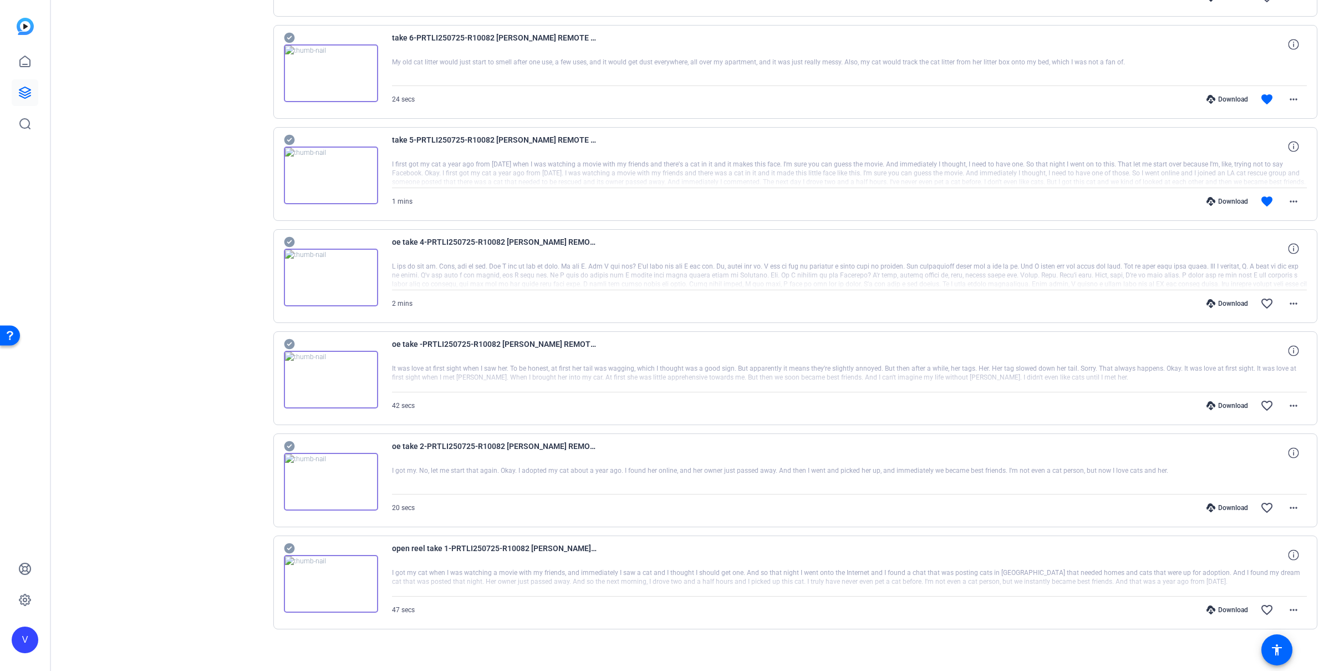
scroll to position [6860, 0]
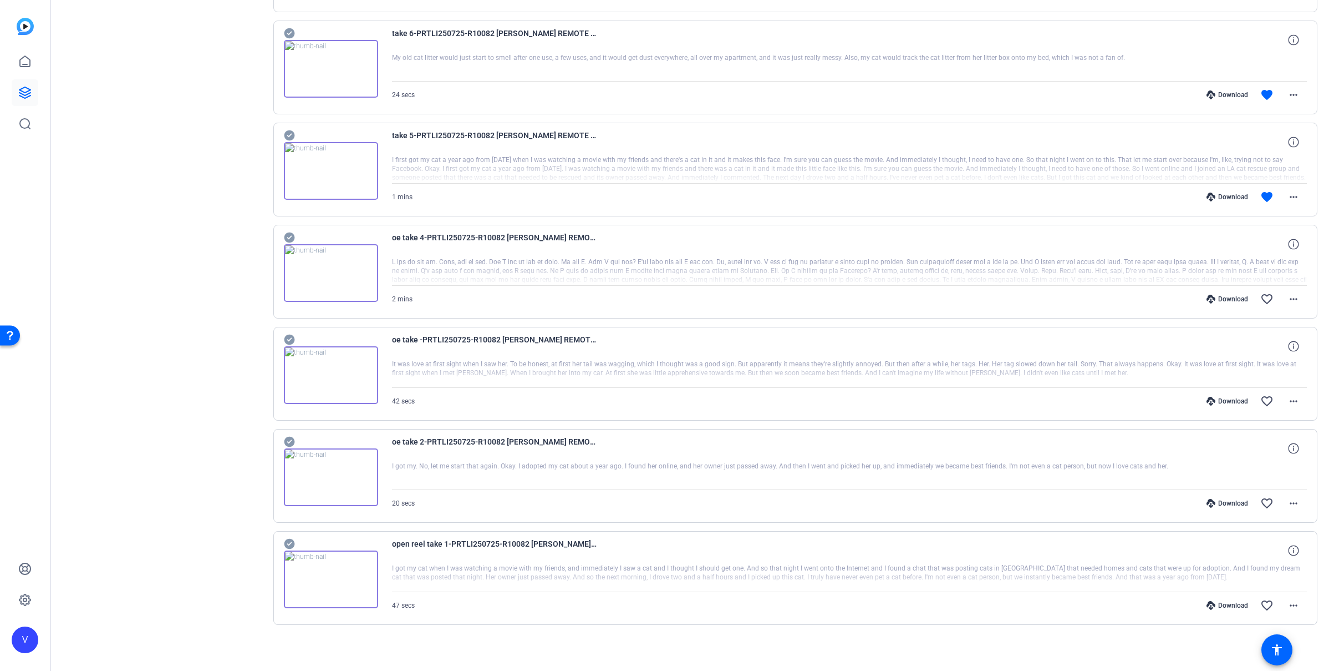
click at [290, 339] on icon at bounding box center [289, 339] width 11 height 13
drag, startPoint x: 288, startPoint y: 545, endPoint x: 506, endPoint y: 565, distance: 219.5
click at [288, 545] on icon at bounding box center [289, 543] width 11 height 13
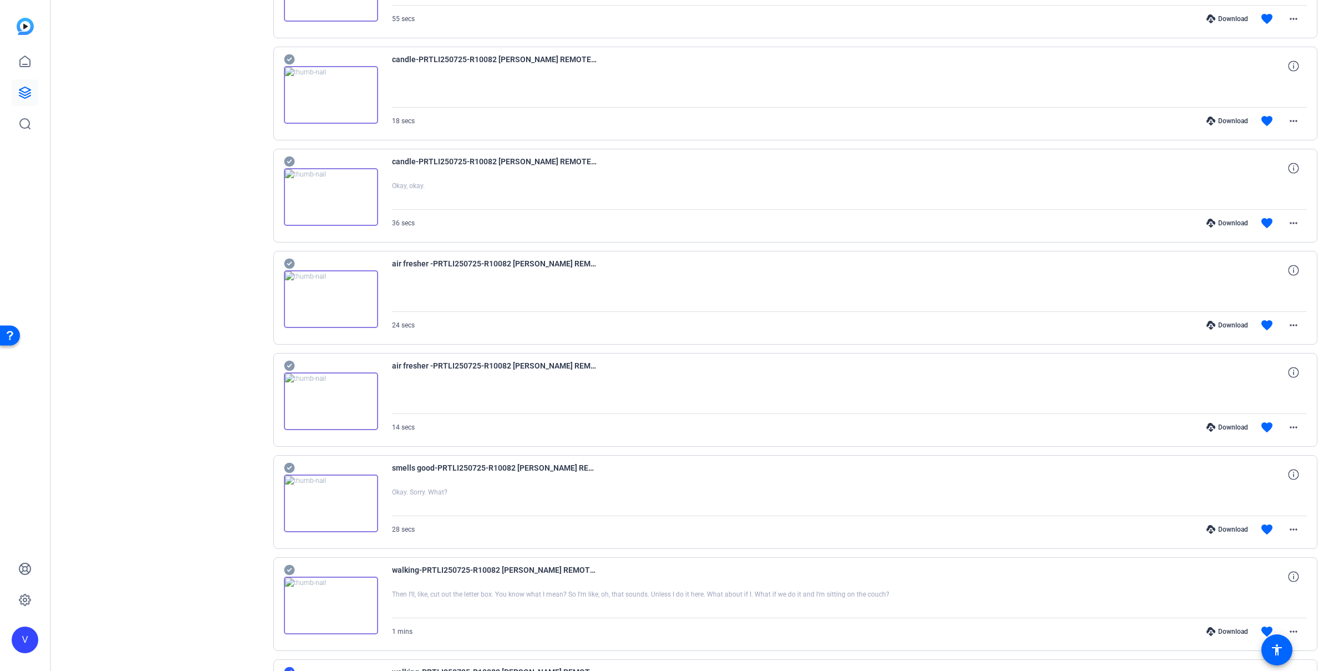
scroll to position [0, 0]
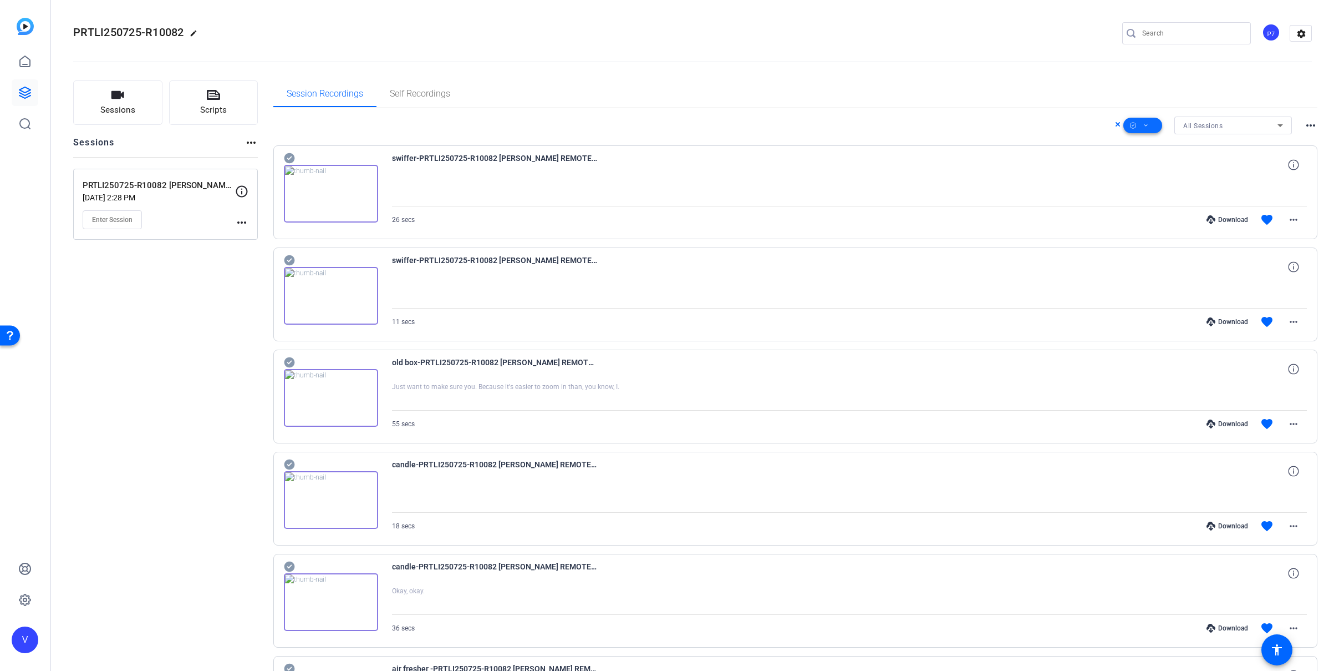
click at [1144, 128] on icon at bounding box center [1147, 126] width 6 height 14
click at [1141, 174] on span "Download Original" at bounding box center [1155, 170] width 59 height 13
